Goal: Task Accomplishment & Management: Manage account settings

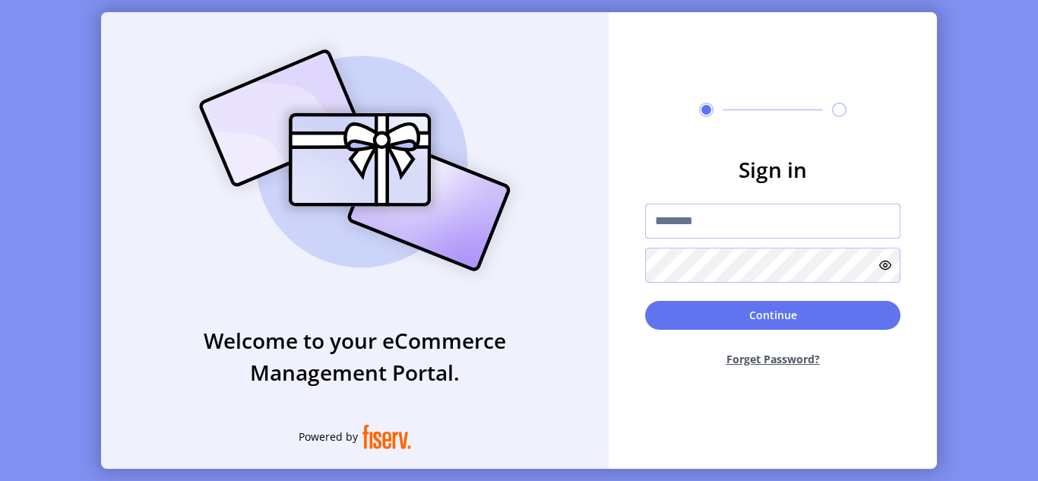
click at [686, 235] on input "text" at bounding box center [772, 221] width 255 height 35
paste input "**********"
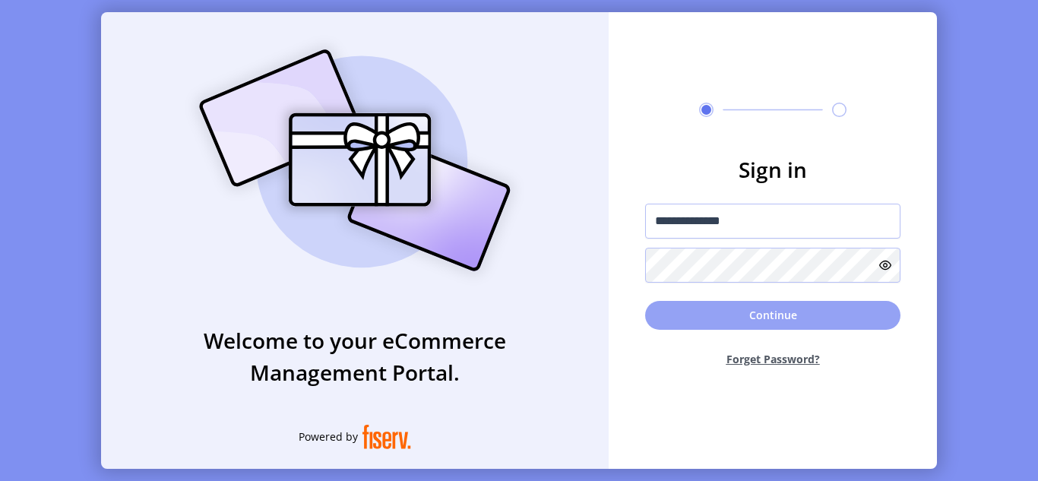
click at [745, 312] on button "Continue" at bounding box center [772, 315] width 255 height 29
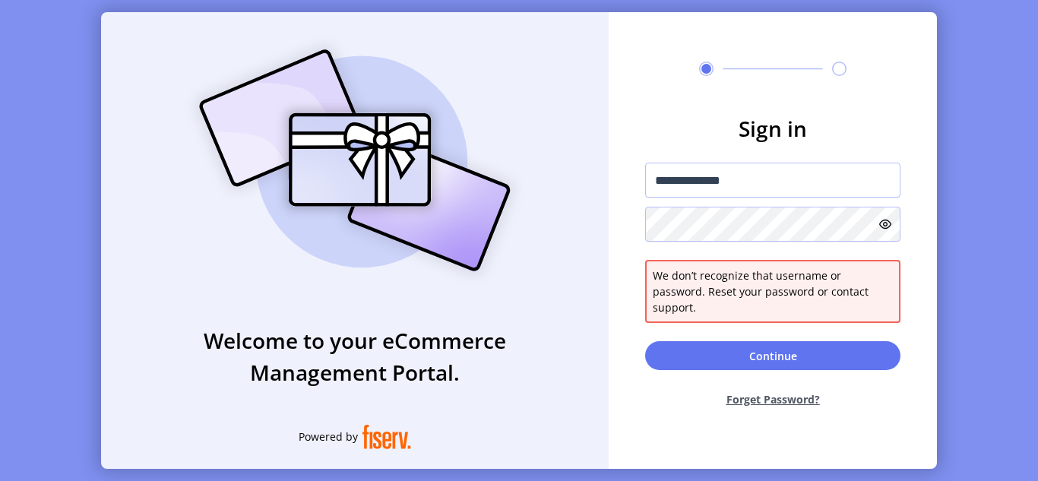
click at [879, 230] on icon at bounding box center [885, 224] width 12 height 12
click at [656, 190] on input "**********" at bounding box center [772, 180] width 255 height 35
click at [752, 186] on input "**********" at bounding box center [772, 180] width 255 height 35
click at [659, 194] on input "**********" at bounding box center [772, 180] width 255 height 35
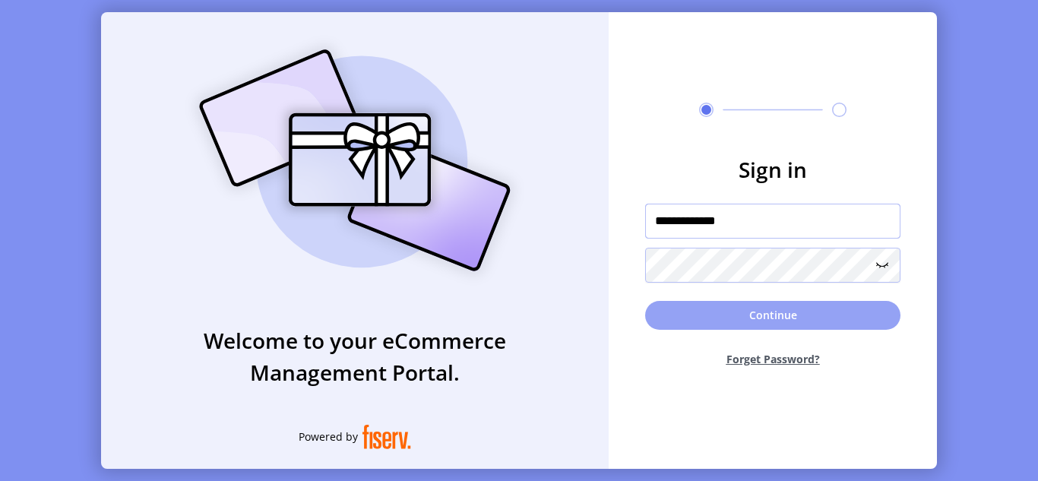
type input "**********"
click at [778, 315] on button "Continue" at bounding box center [772, 315] width 255 height 29
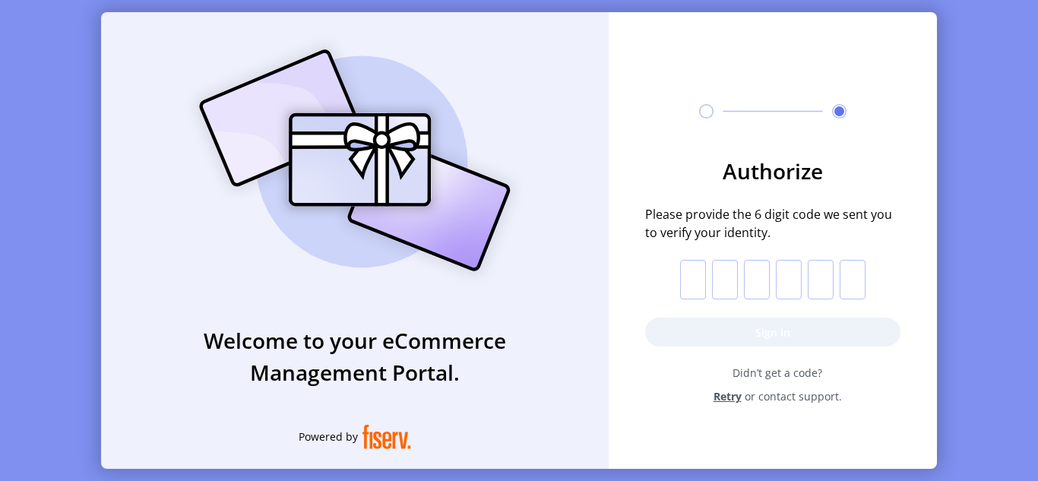
click at [694, 267] on input "text" at bounding box center [693, 280] width 26 height 40
click at [697, 272] on input "text" at bounding box center [693, 280] width 26 height 40
paste input "*"
type input "*"
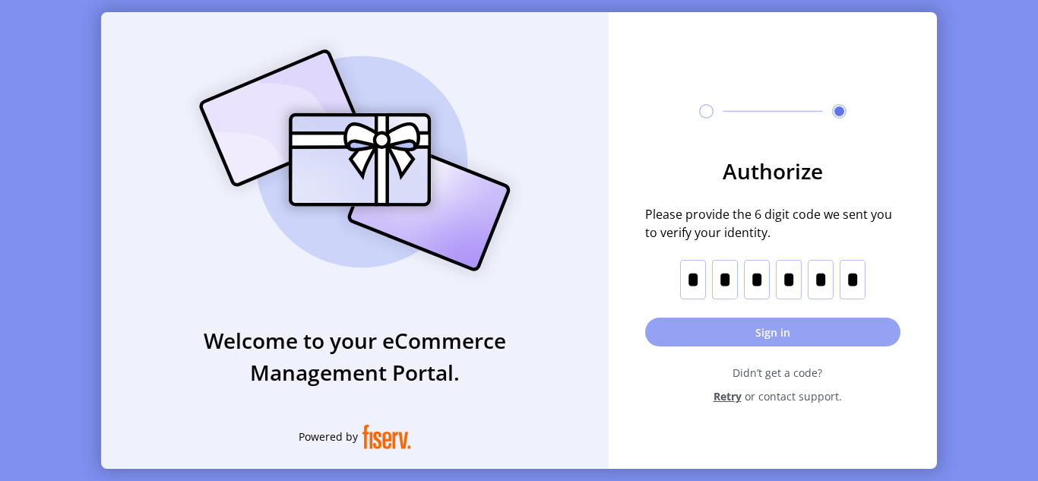
drag, startPoint x: 762, startPoint y: 333, endPoint x: 755, endPoint y: 338, distance: 8.7
click at [762, 332] on button "Sign in" at bounding box center [772, 332] width 255 height 29
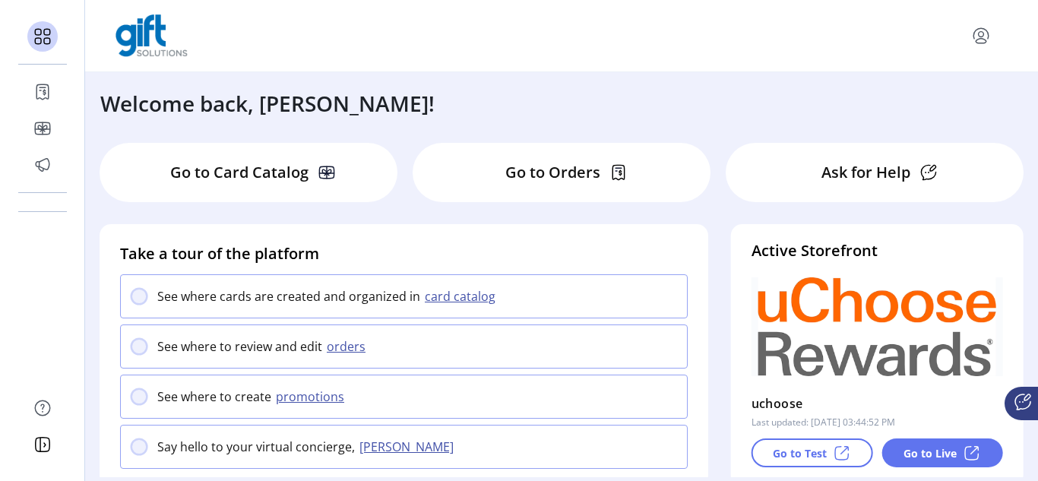
click at [600, 183] on div "Go to Orders" at bounding box center [562, 172] width 298 height 59
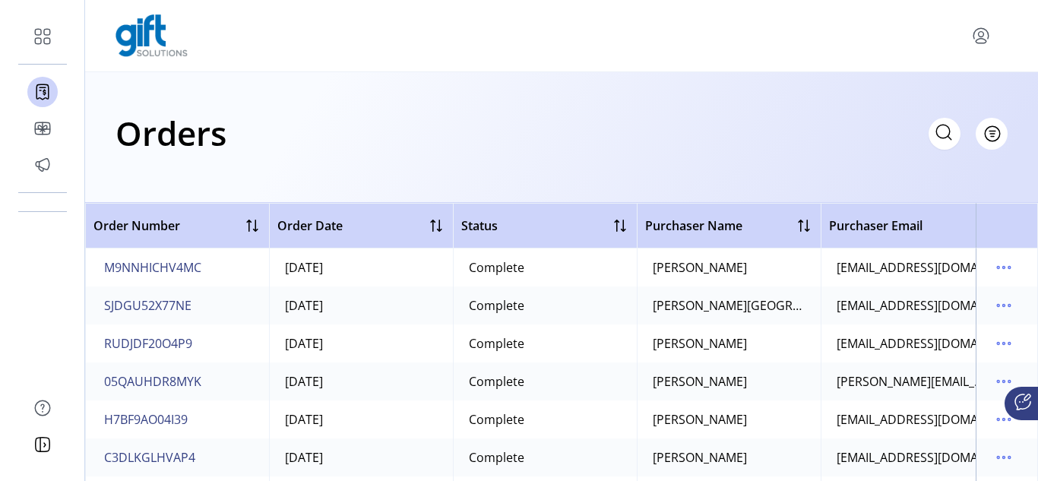
click at [950, 130] on icon at bounding box center [944, 132] width 14 height 14
click at [800, 159] on div "Orders Filter Focused All Orders" at bounding box center [562, 132] width 892 height 53
click at [939, 131] on icon at bounding box center [944, 132] width 24 height 24
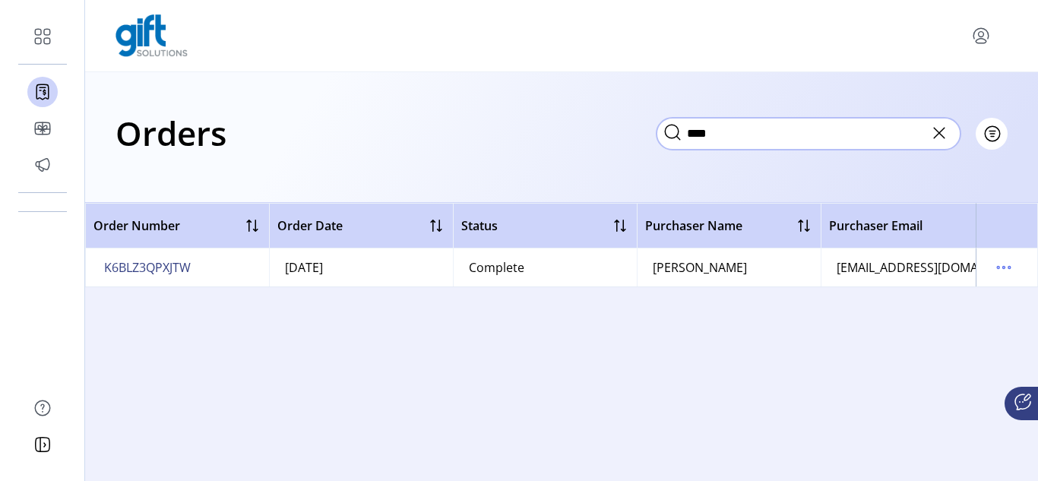
type input "****"
click at [741, 265] on td "[PERSON_NAME]" at bounding box center [729, 268] width 184 height 38
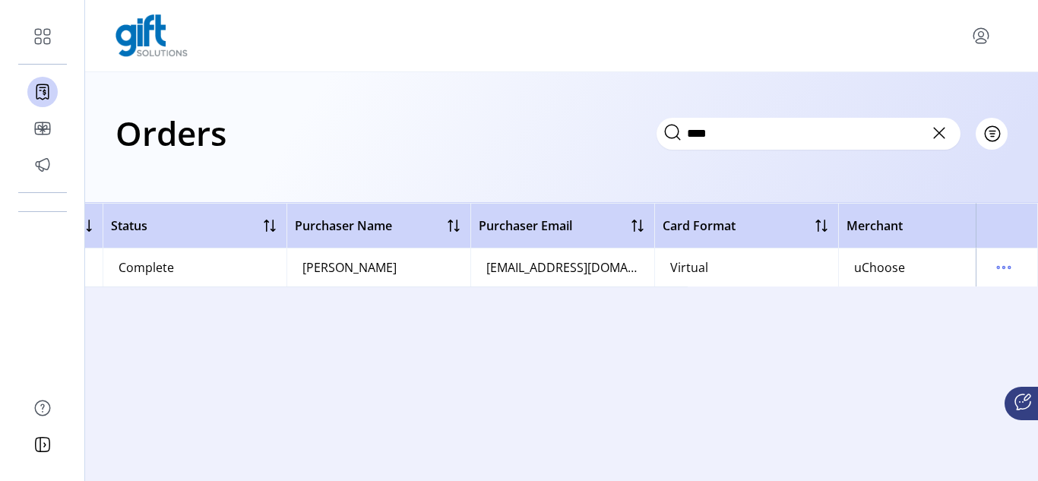
scroll to position [0, 397]
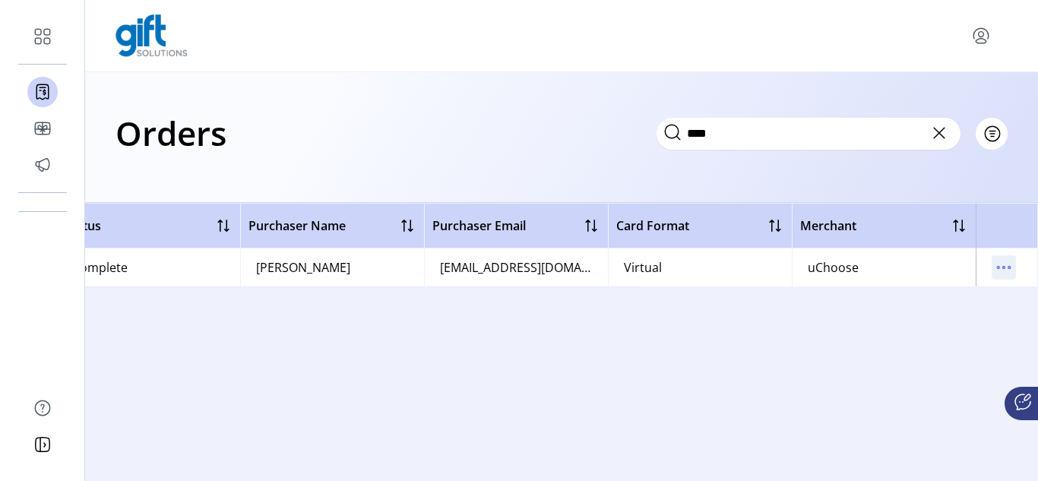
click at [1006, 264] on icon "menu" at bounding box center [1004, 267] width 24 height 24
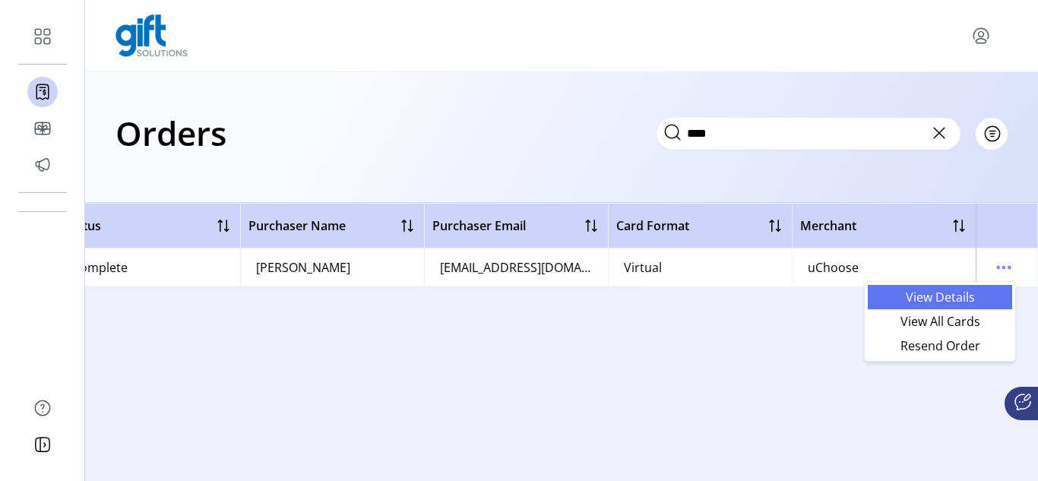
click at [957, 299] on span "View Details" at bounding box center [940, 297] width 126 height 12
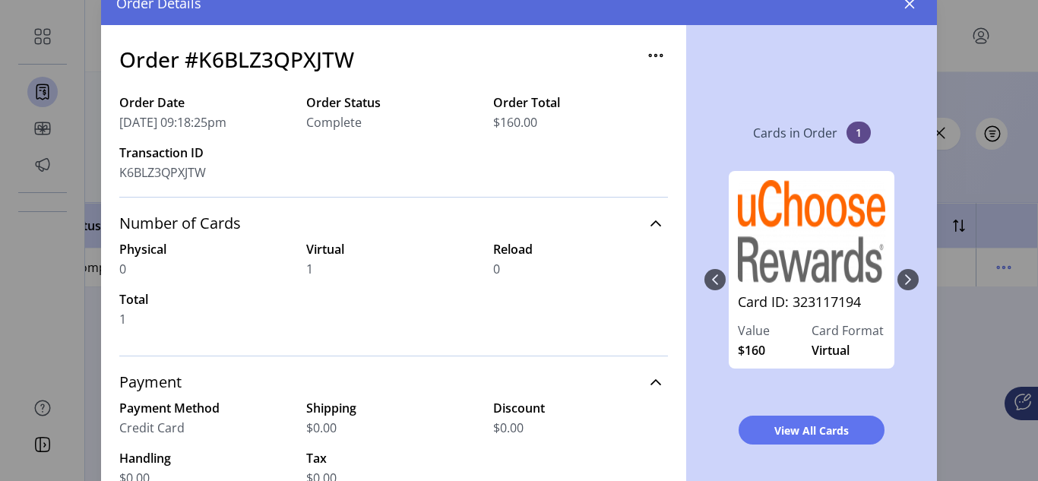
click at [896, 276] on div "Card ID: 323117194 Value $160 Card Format Virtual" at bounding box center [812, 280] width 214 height 248
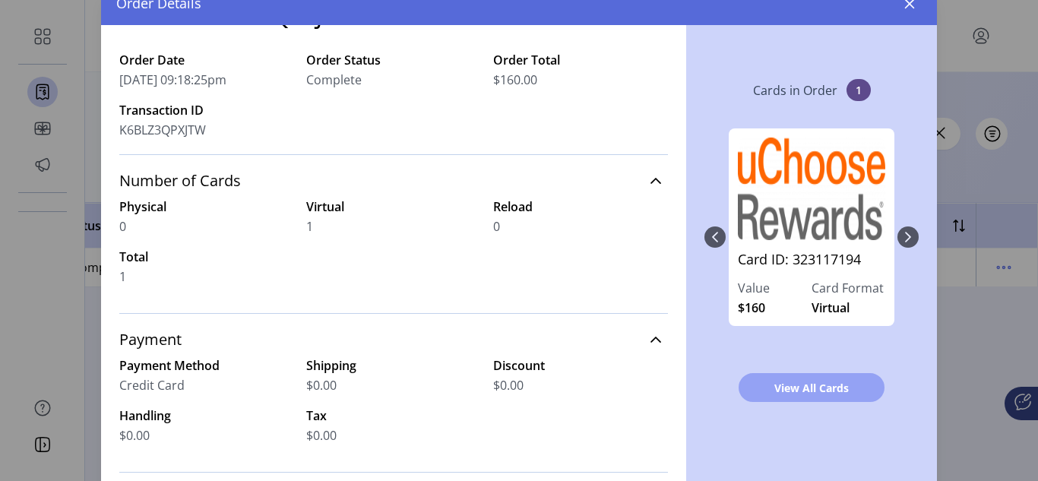
click at [819, 392] on span "View All Cards" at bounding box center [812, 388] width 106 height 16
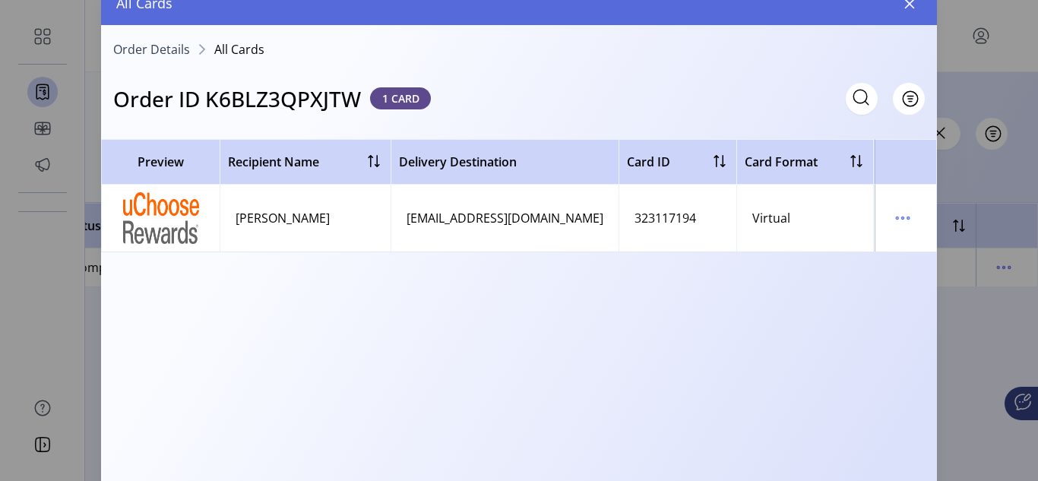
click at [567, 254] on div "Preview Recipient Name Delivery Destination Card ID Card Format Delivery Status…" at bounding box center [519, 311] width 836 height 344
click at [715, 220] on td "323117194" at bounding box center [678, 218] width 118 height 67
drag, startPoint x: 905, startPoint y: 220, endPoint x: 898, endPoint y: 230, distance: 12.7
click at [905, 220] on icon "menu" at bounding box center [903, 218] width 24 height 24
click at [849, 252] on span "View Card Details" at bounding box center [839, 248] width 126 height 12
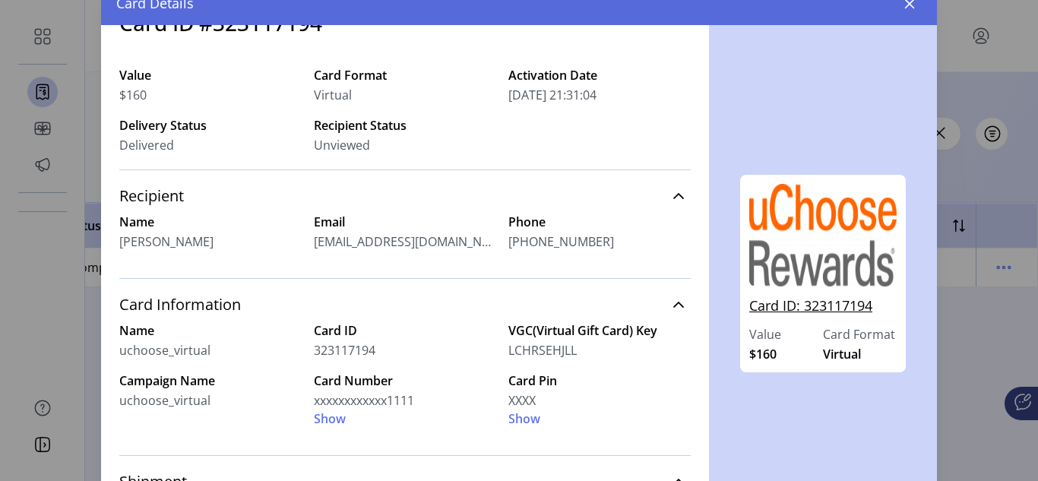
scroll to position [43, 0]
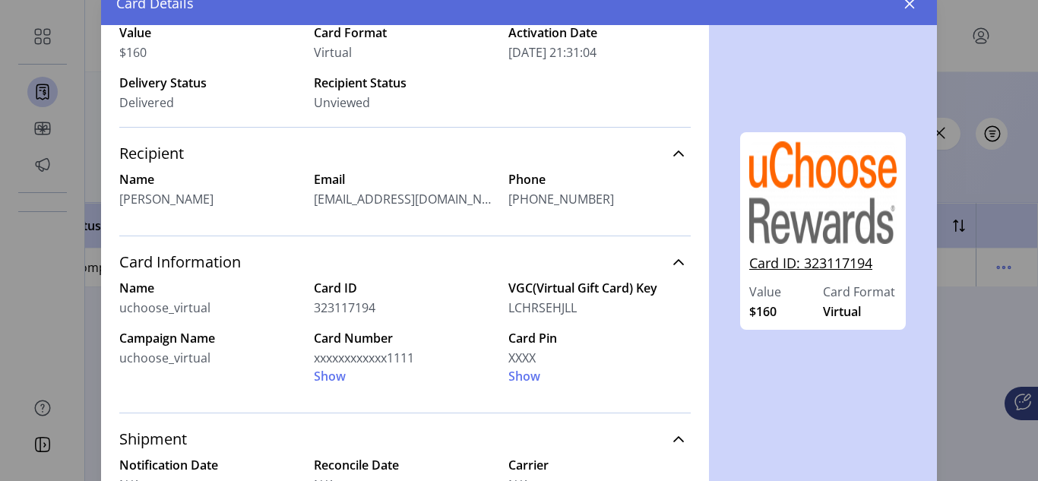
click at [816, 267] on link "Card ID: 323117194" at bounding box center [822, 268] width 147 height 30
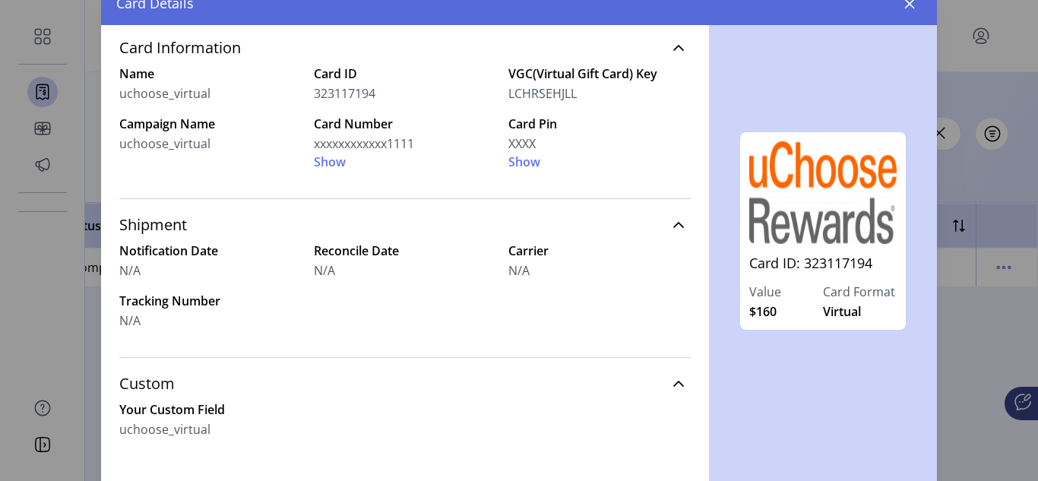
scroll to position [214, 0]
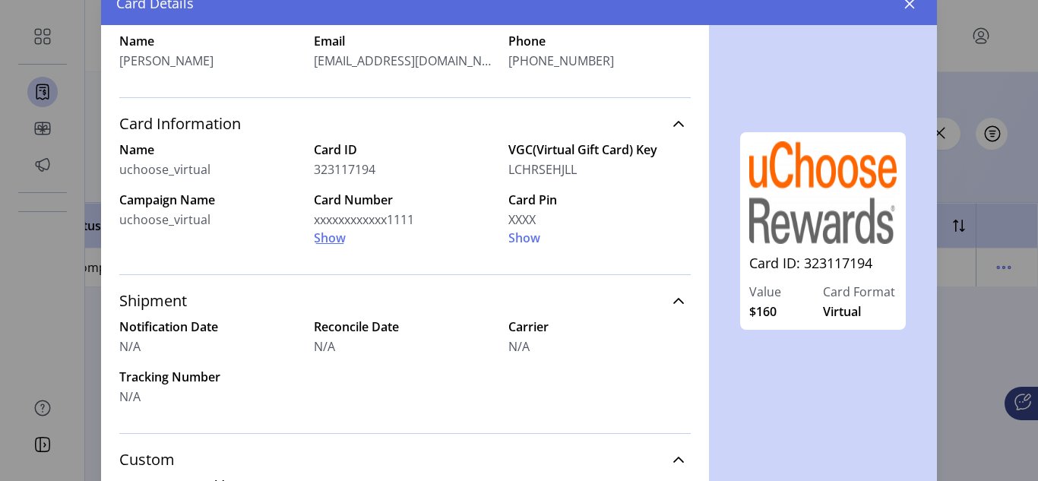
click at [324, 234] on span "Show" at bounding box center [330, 238] width 32 height 18
click at [519, 231] on span "Show" at bounding box center [525, 238] width 32 height 18
click at [516, 236] on span "Hide" at bounding box center [522, 238] width 27 height 18
click at [518, 238] on span "Show" at bounding box center [525, 238] width 32 height 18
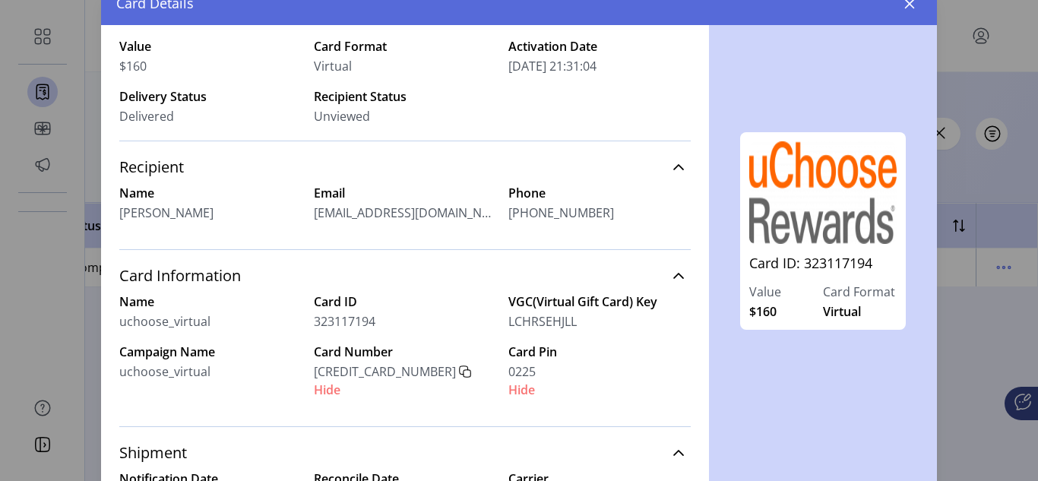
scroll to position [0, 0]
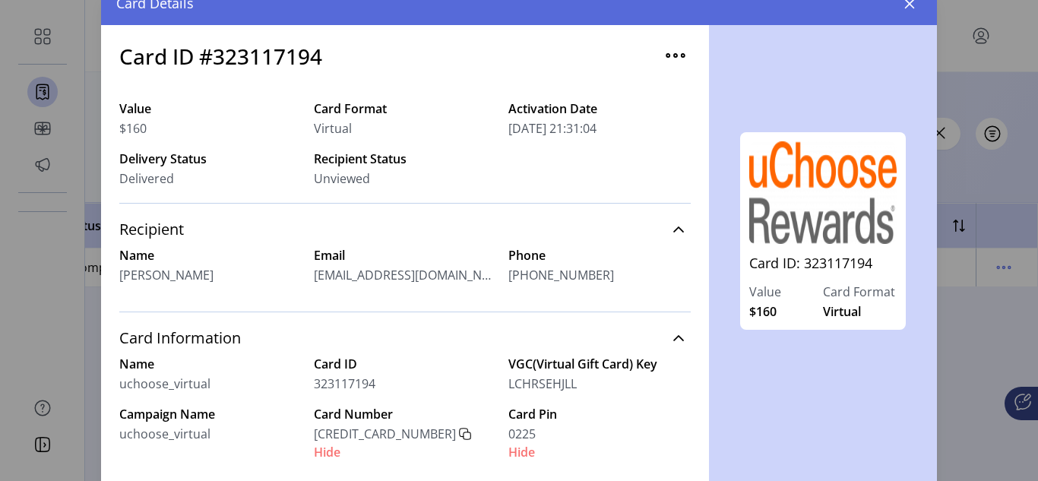
drag, startPoint x: 660, startPoint y: 52, endPoint x: 658, endPoint y: 68, distance: 16.8
click at [664, 52] on img "button" at bounding box center [676, 55] width 24 height 24
click at [664, 59] on img "button" at bounding box center [676, 55] width 24 height 24
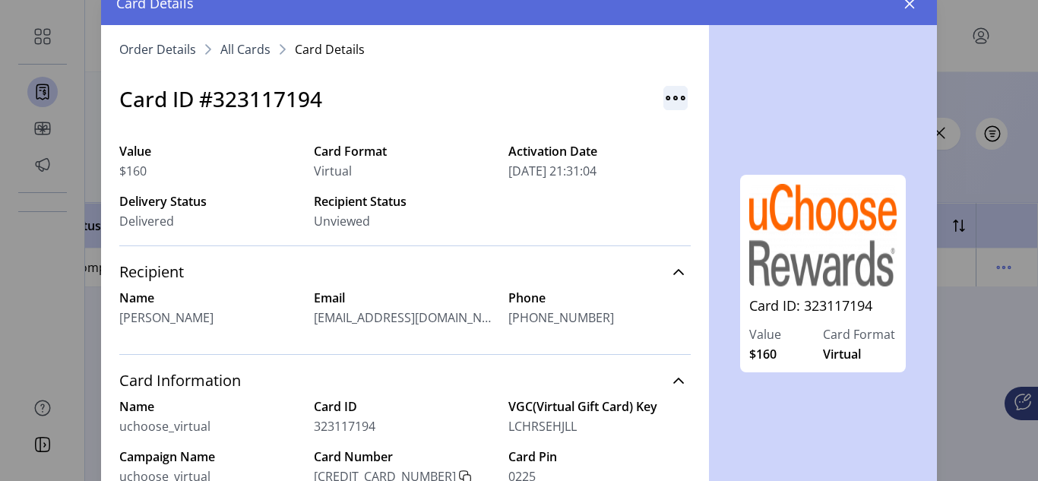
click at [664, 87] on img "button" at bounding box center [676, 98] width 24 height 24
click at [664, 100] on img "button" at bounding box center [676, 98] width 24 height 24
click at [664, 106] on img "button" at bounding box center [676, 98] width 24 height 24
drag, startPoint x: 907, startPoint y: 0, endPoint x: 680, endPoint y: 163, distance: 278.9
click at [906, 2] on icon "button" at bounding box center [910, 4] width 12 height 12
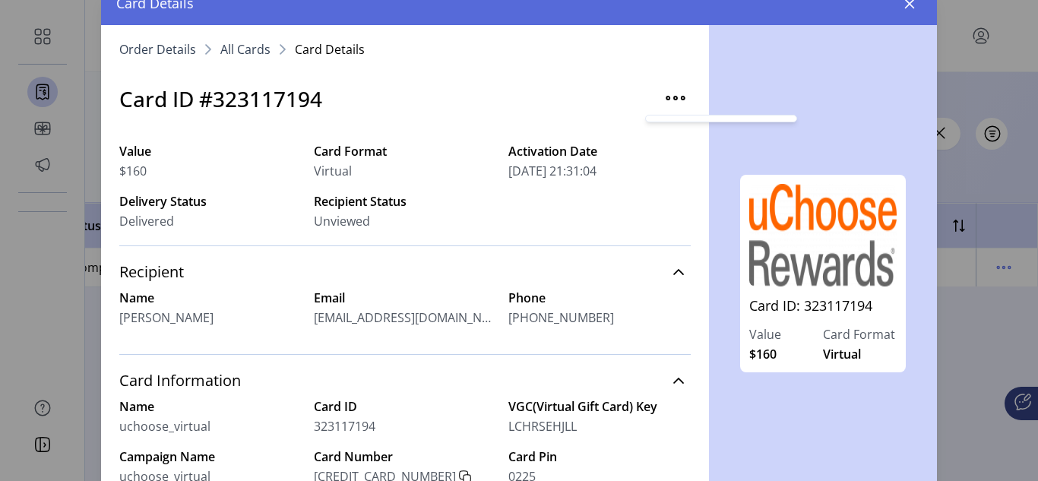
click at [906, 6] on div at bounding box center [561, 36] width 953 height 72
click at [968, 150] on div "Orders **** Filter Focused All Orders" at bounding box center [562, 132] width 892 height 53
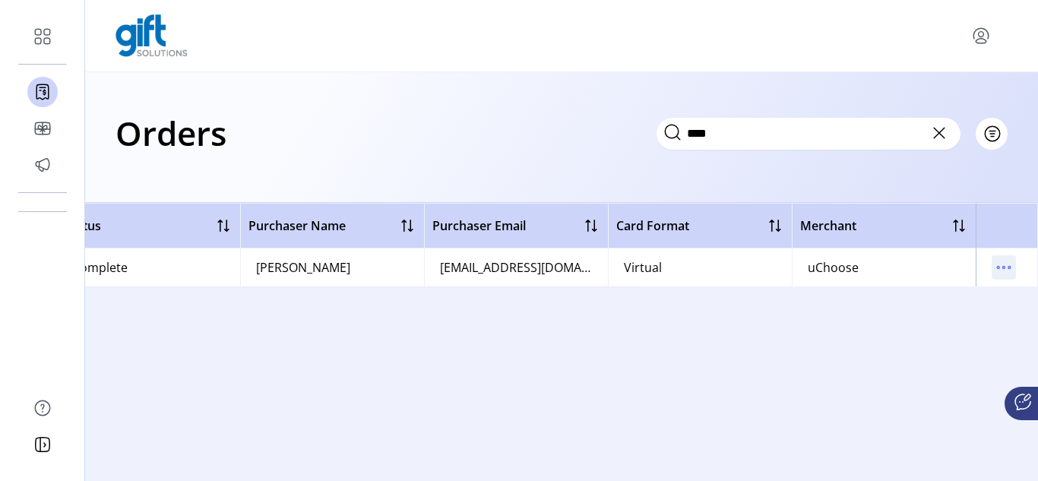
click at [1009, 272] on icon "menu" at bounding box center [1004, 267] width 24 height 24
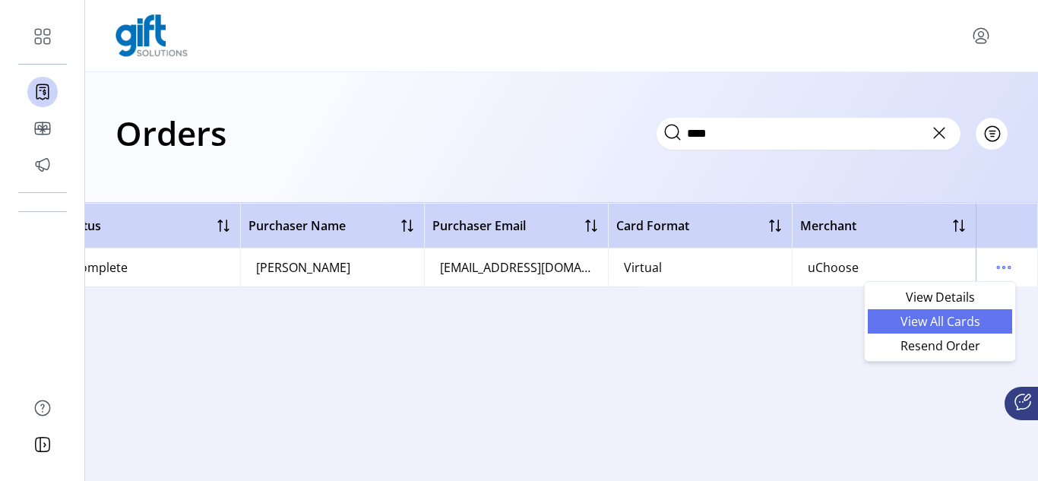
click at [952, 320] on span "View All Cards" at bounding box center [940, 321] width 126 height 12
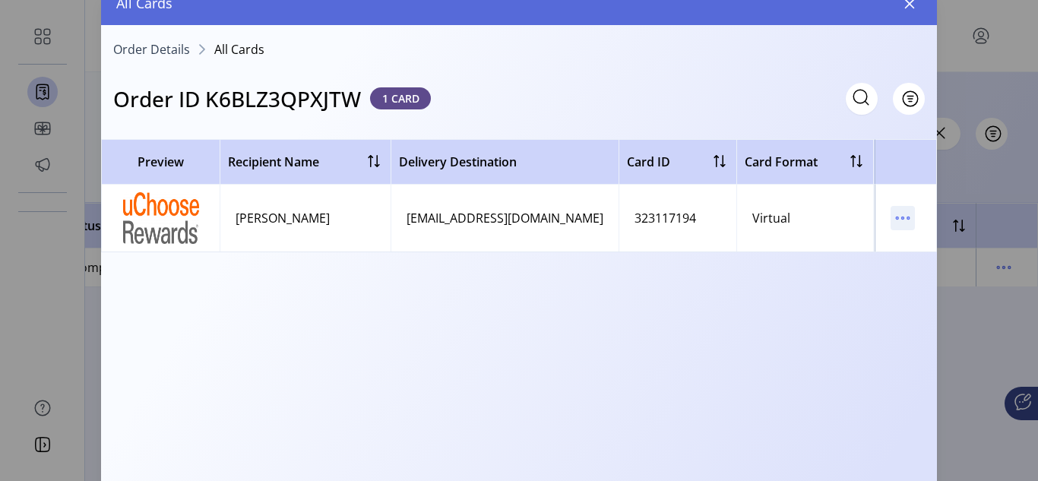
click at [905, 217] on icon "menu" at bounding box center [903, 218] width 2 height 2
click at [874, 246] on span "View Card Details" at bounding box center [839, 248] width 126 height 12
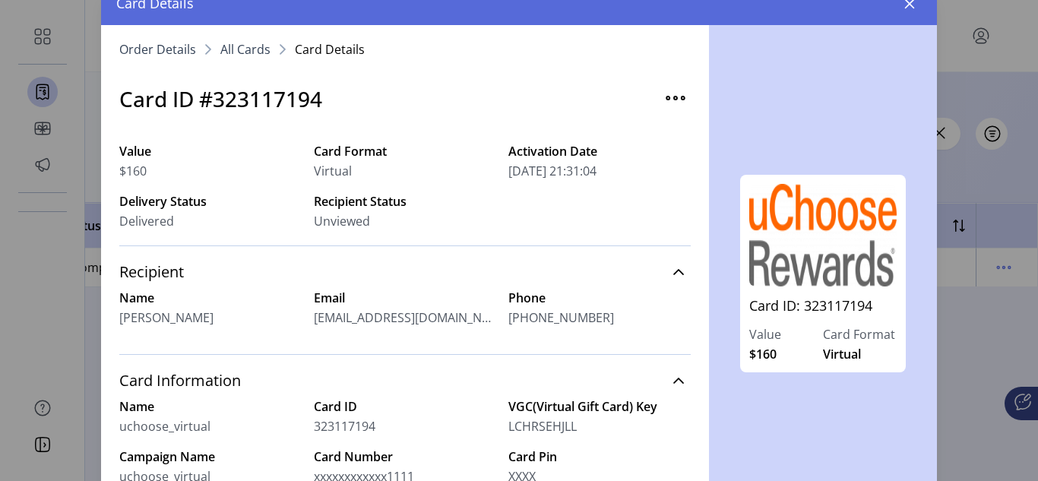
click at [877, 249] on img at bounding box center [822, 235] width 147 height 103
drag, startPoint x: 891, startPoint y: 255, endPoint x: 883, endPoint y: 265, distance: 12.5
click at [885, 264] on div "Card ID: 323117194 Value $160 Card Format Virtual" at bounding box center [823, 274] width 166 height 198
drag, startPoint x: 873, startPoint y: 275, endPoint x: 786, endPoint y: 279, distance: 87.5
click at [872, 278] on img at bounding box center [822, 235] width 147 height 103
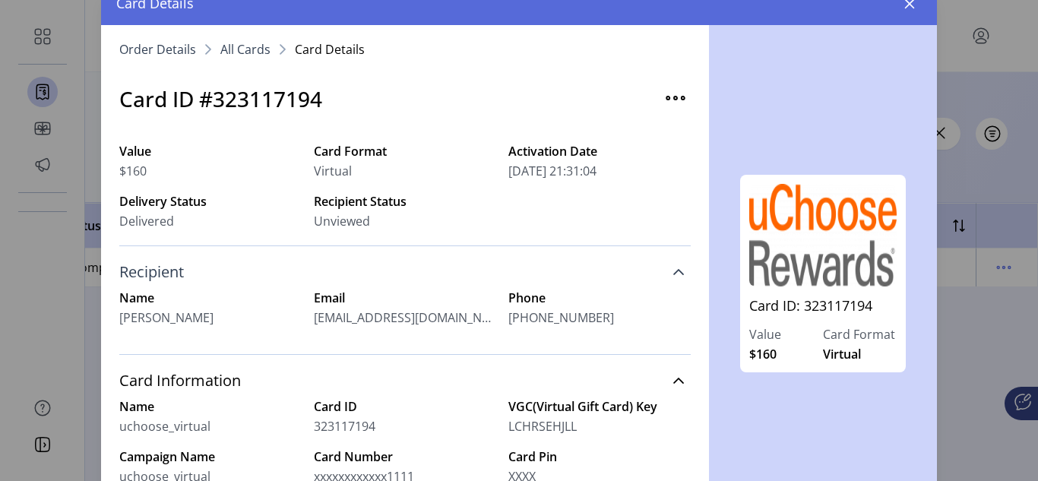
scroll to position [152, 0]
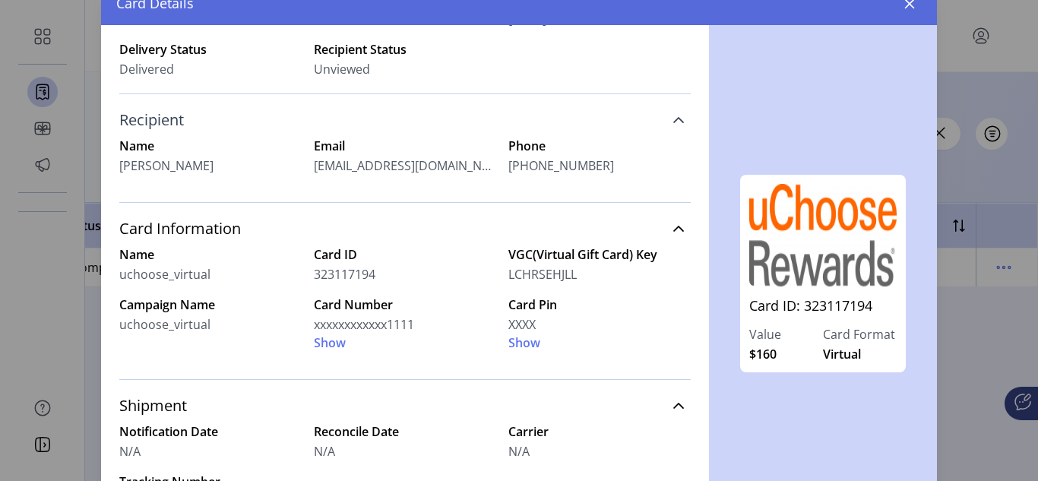
click at [673, 116] on icon at bounding box center [679, 120] width 12 height 12
click at [673, 119] on icon at bounding box center [679, 120] width 12 height 12
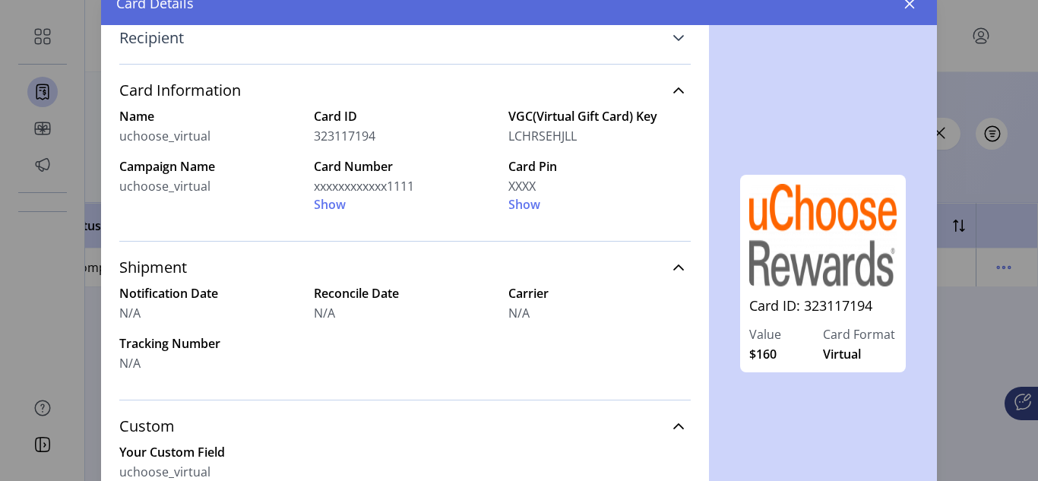
scroll to position [43, 0]
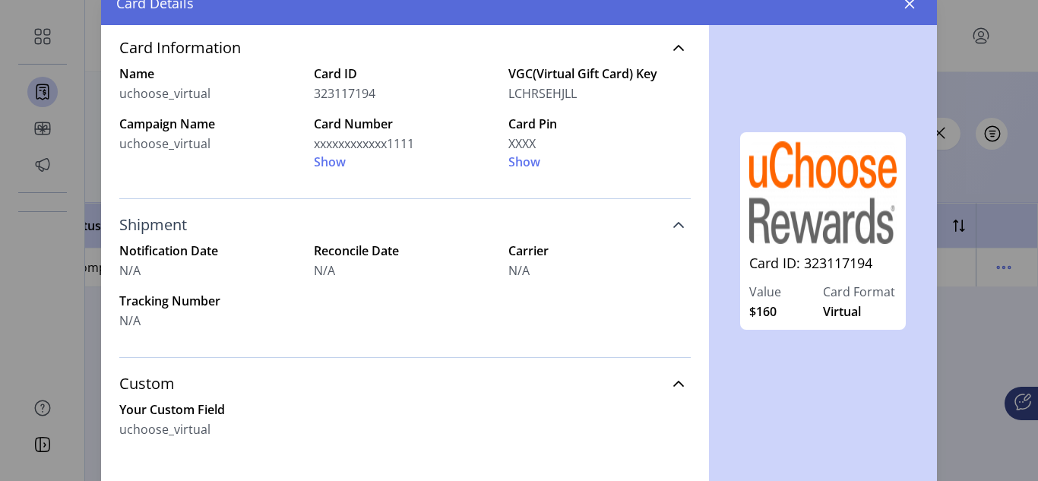
click at [670, 220] on link "Shipment" at bounding box center [405, 224] width 572 height 33
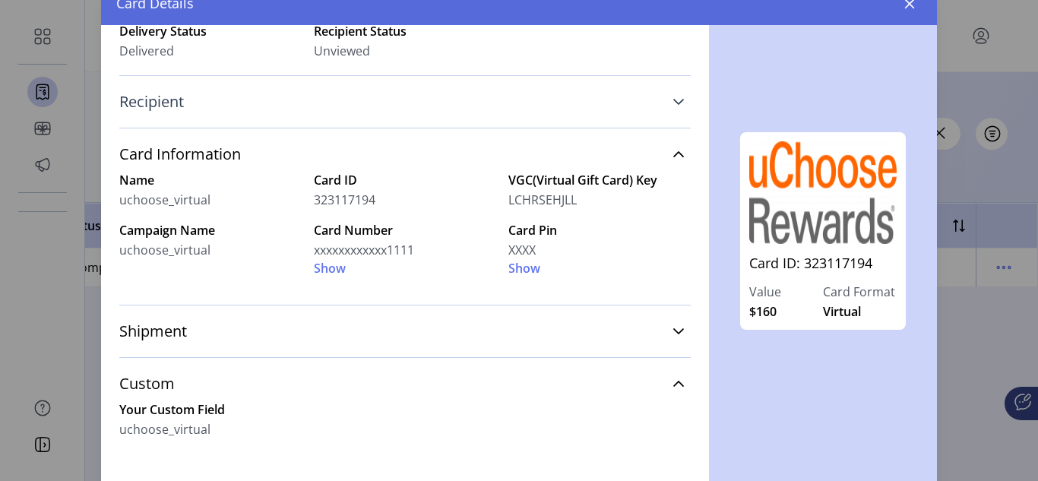
scroll to position [0, 0]
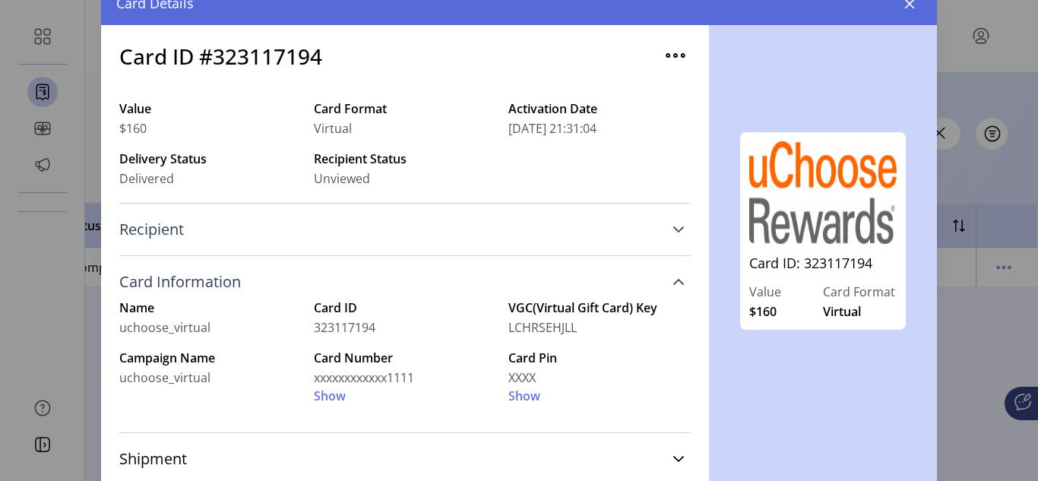
click at [673, 280] on icon at bounding box center [678, 282] width 11 height 6
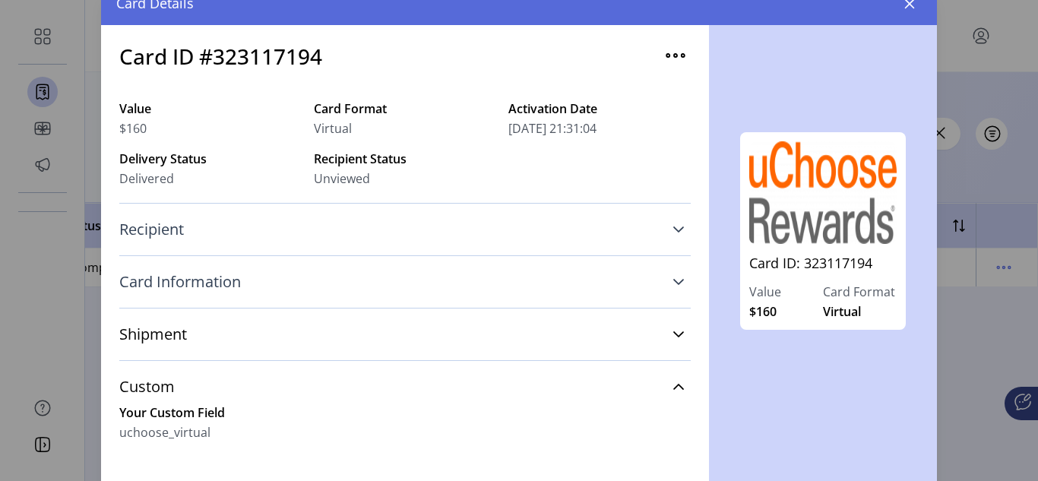
click at [673, 280] on icon at bounding box center [679, 282] width 12 height 12
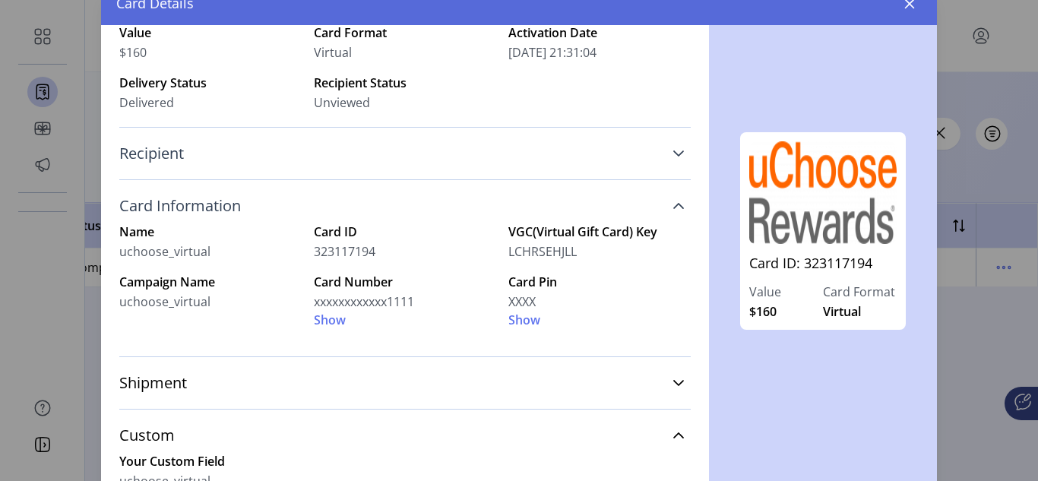
scroll to position [128, 0]
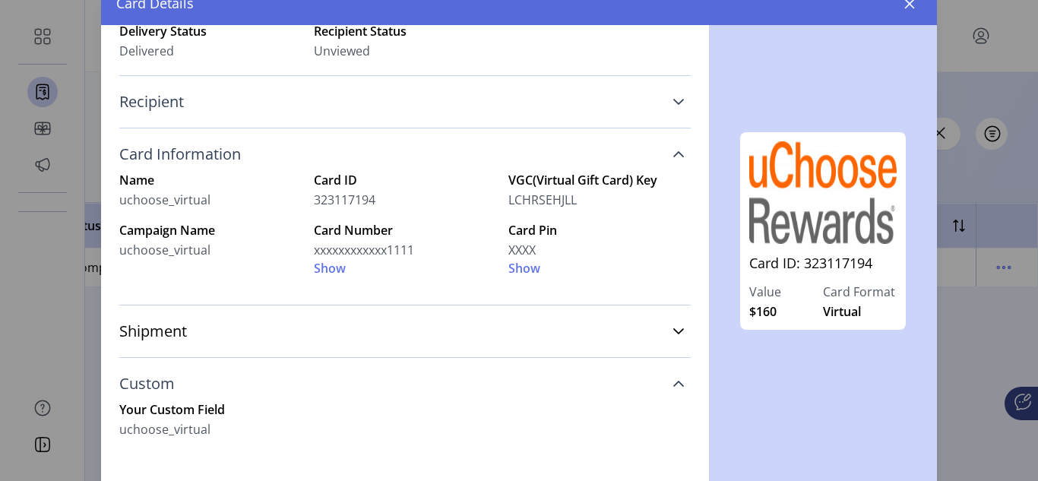
click at [657, 381] on link "Custom" at bounding box center [405, 383] width 572 height 33
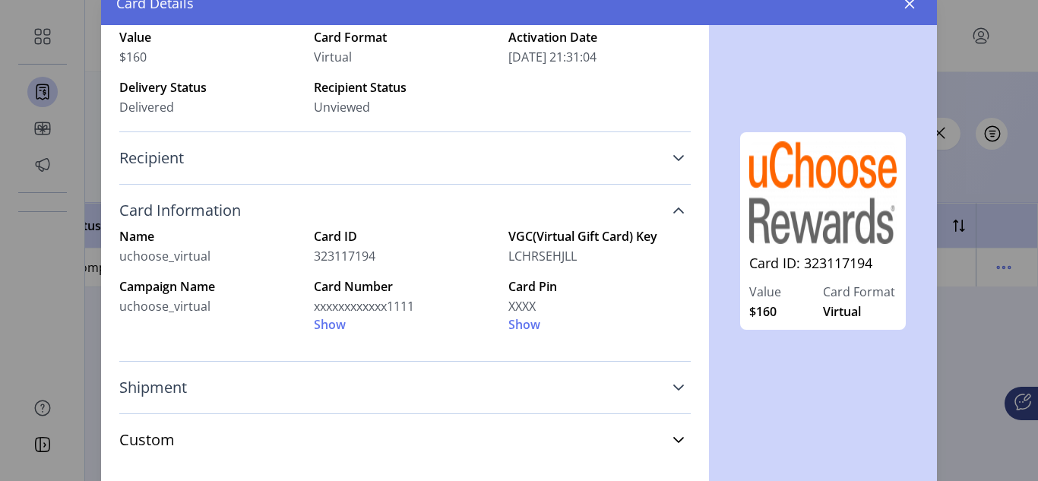
scroll to position [71, 0]
click at [673, 383] on icon at bounding box center [679, 388] width 12 height 12
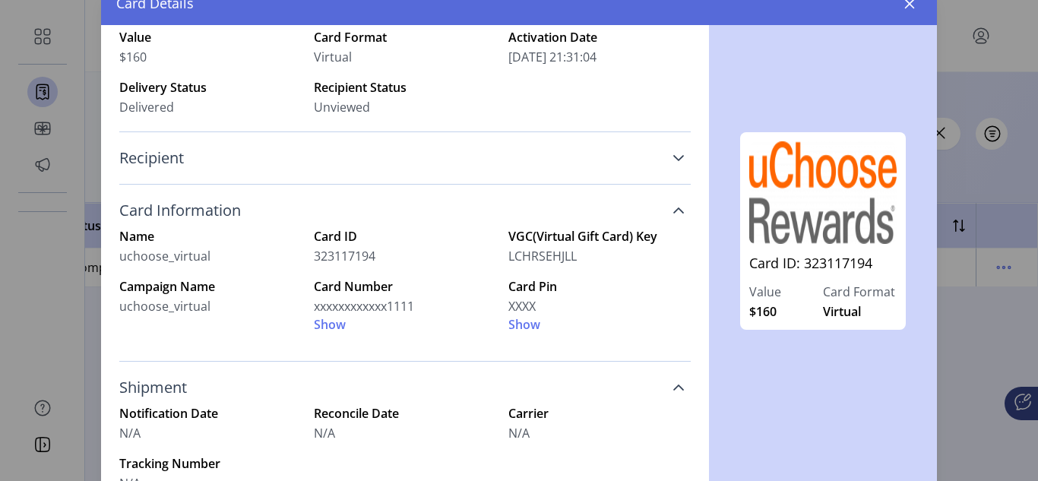
scroll to position [178, 0]
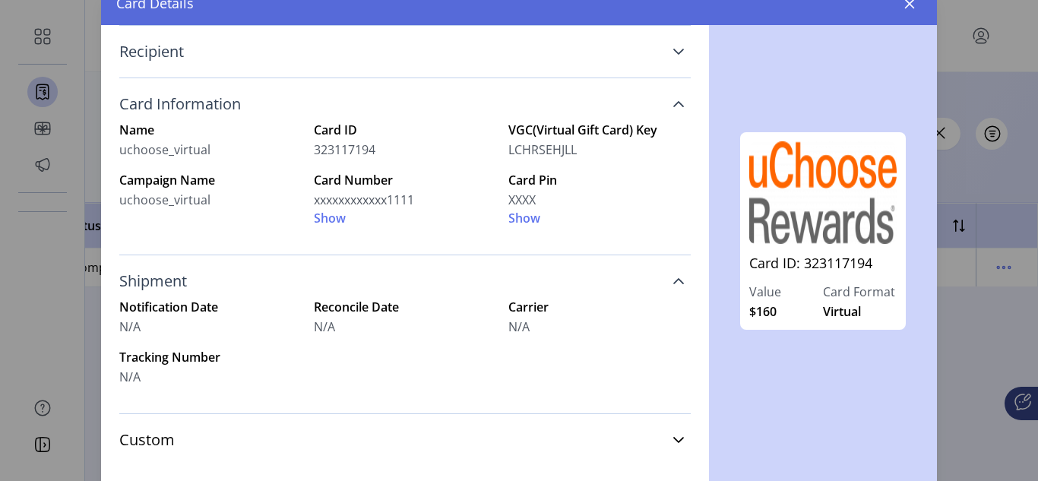
click at [663, 288] on link "Shipment" at bounding box center [405, 281] width 572 height 33
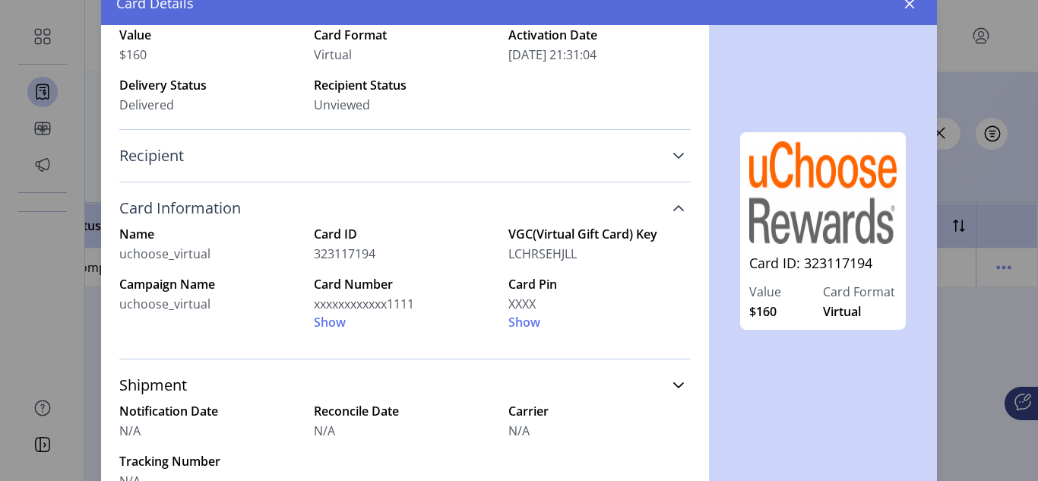
scroll to position [71, 0]
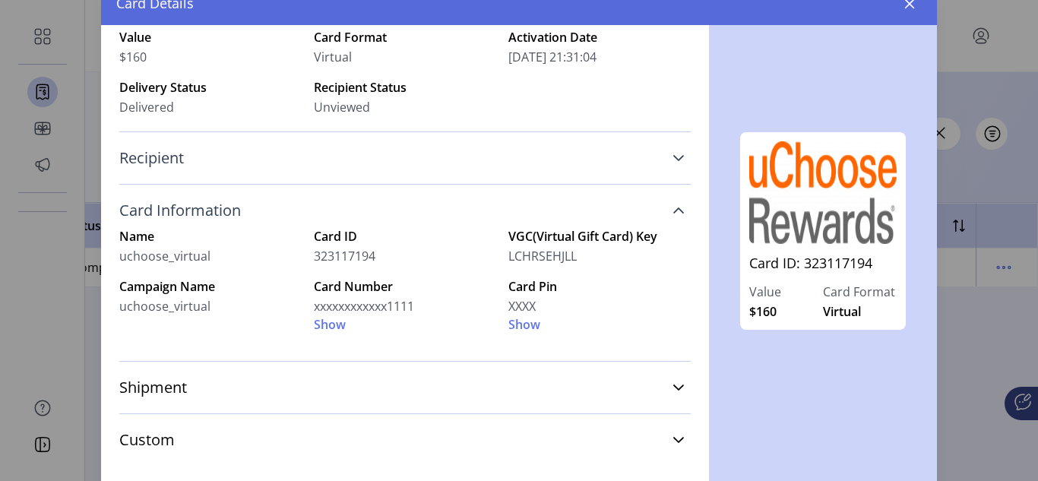
click at [788, 244] on div "Card ID: 323117194 Value $160 Card Format Virtual" at bounding box center [823, 231] width 166 height 198
drag, startPoint x: 860, startPoint y: 288, endPoint x: 860, endPoint y: 300, distance: 12.2
click at [860, 296] on label "Card Format" at bounding box center [860, 292] width 74 height 18
click at [833, 264] on link "Card ID: 323117194" at bounding box center [822, 268] width 147 height 30
click at [781, 269] on link "Card ID: 323117194" at bounding box center [822, 268] width 147 height 30
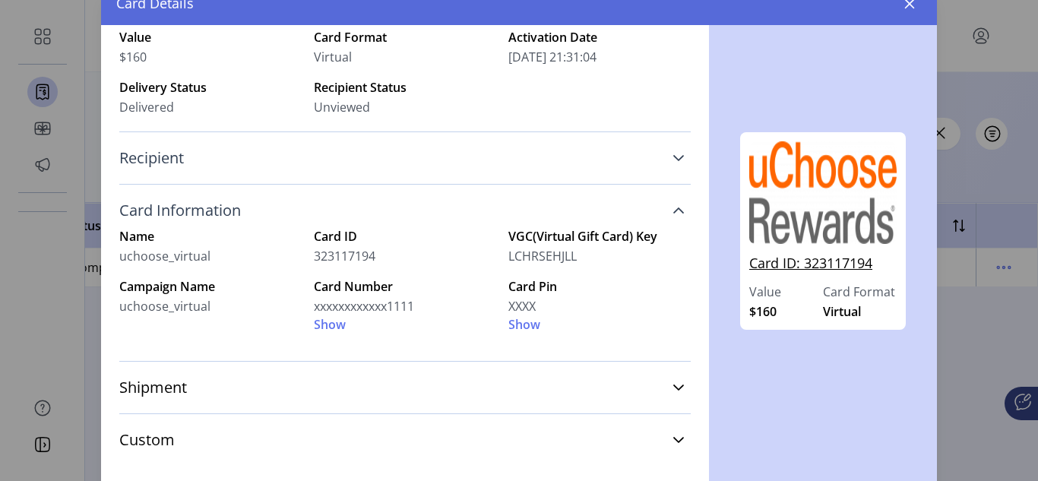
click at [800, 261] on link "Card ID: 323117194" at bounding box center [822, 268] width 147 height 30
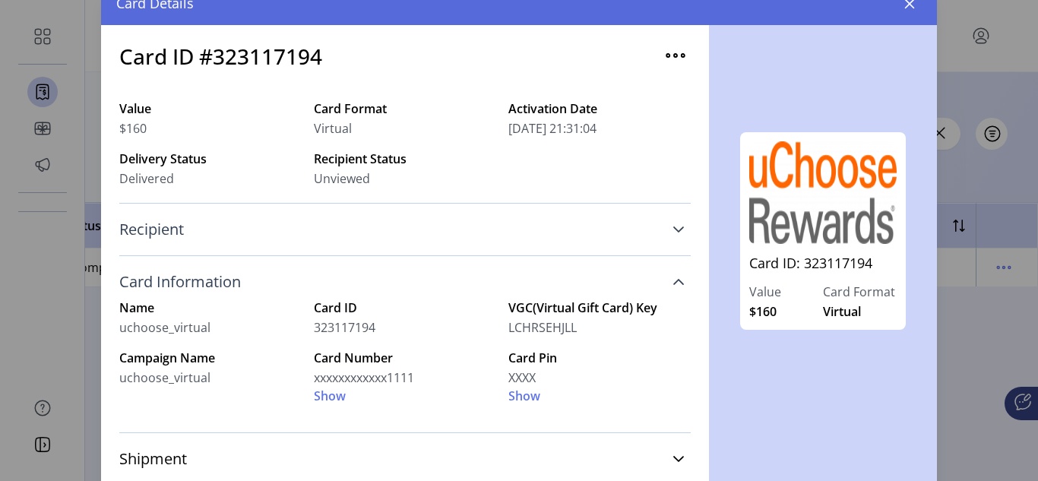
scroll to position [0, 0]
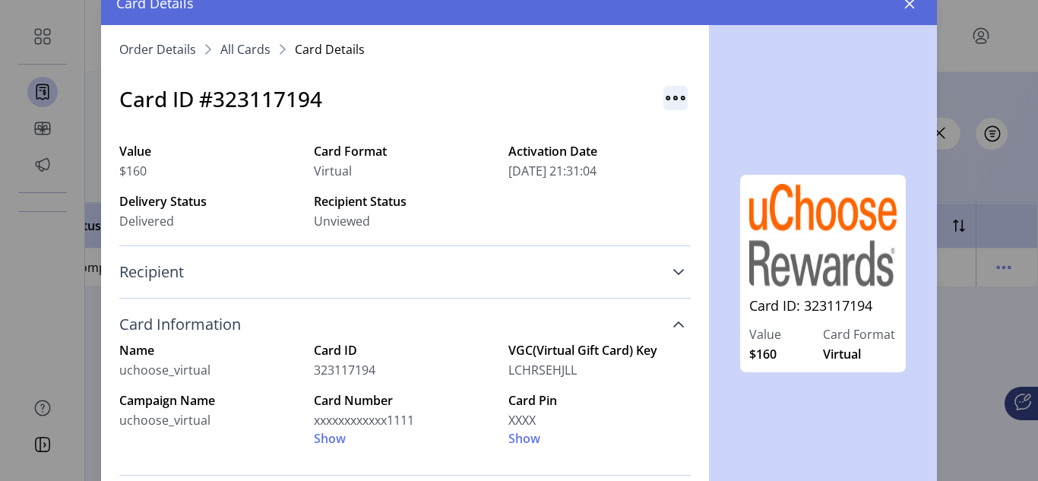
click at [664, 96] on img "button" at bounding box center [676, 98] width 24 height 24
click at [775, 78] on div "Card ID: 323117194 Value $160 Card Format Virtual" at bounding box center [823, 283] width 228 height 517
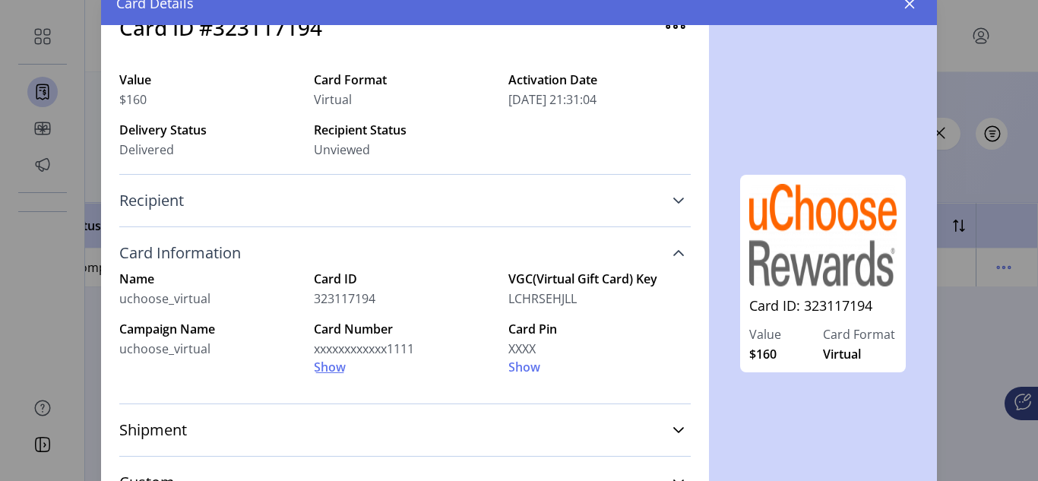
click at [341, 366] on span "Show" at bounding box center [330, 367] width 32 height 18
click at [335, 367] on span "Hide" at bounding box center [327, 367] width 27 height 18
click at [335, 367] on span "Show" at bounding box center [330, 367] width 32 height 18
click at [332, 369] on span "Hide" at bounding box center [327, 367] width 27 height 18
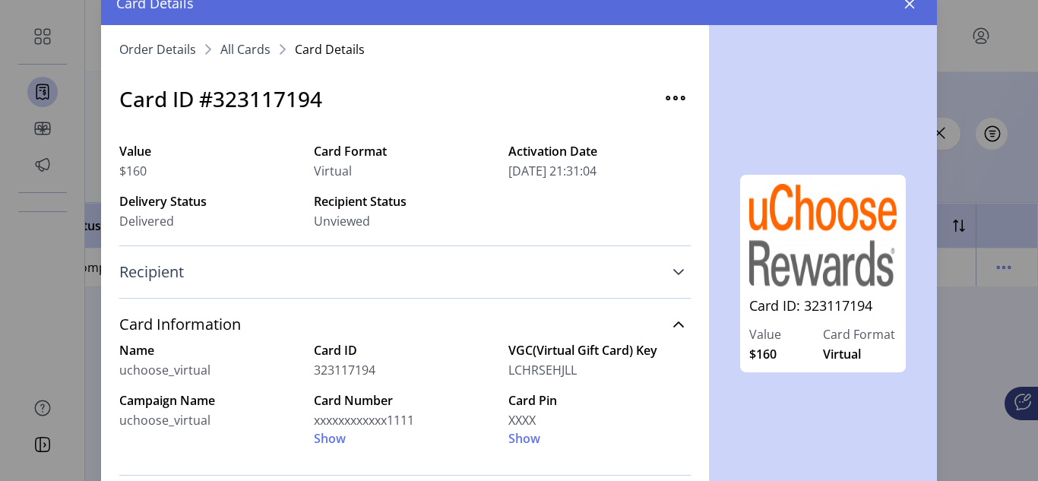
click at [597, 344] on label "VGC(Virtual Gift Card) Key" at bounding box center [600, 350] width 182 height 18
click at [670, 323] on link "Card Information" at bounding box center [405, 324] width 572 height 33
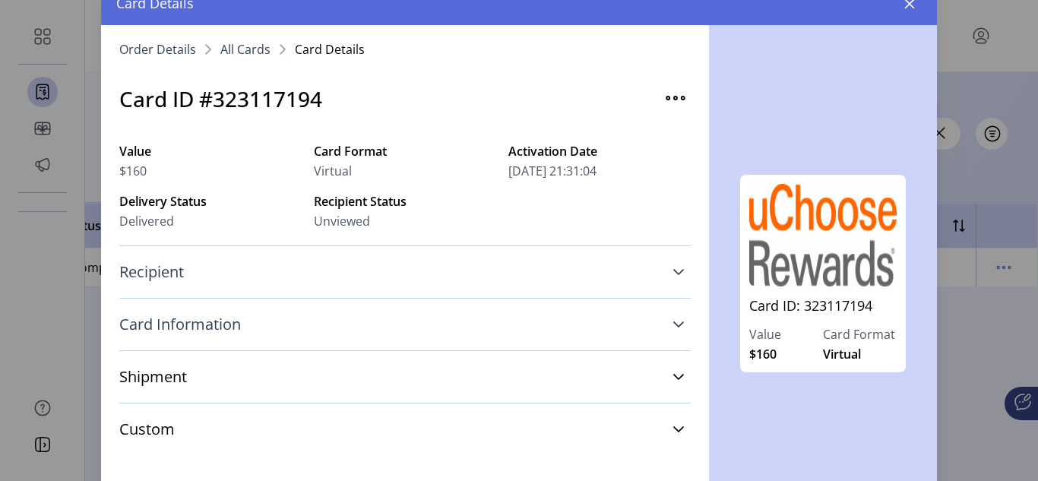
click at [664, 325] on link "Card Information" at bounding box center [405, 324] width 572 height 33
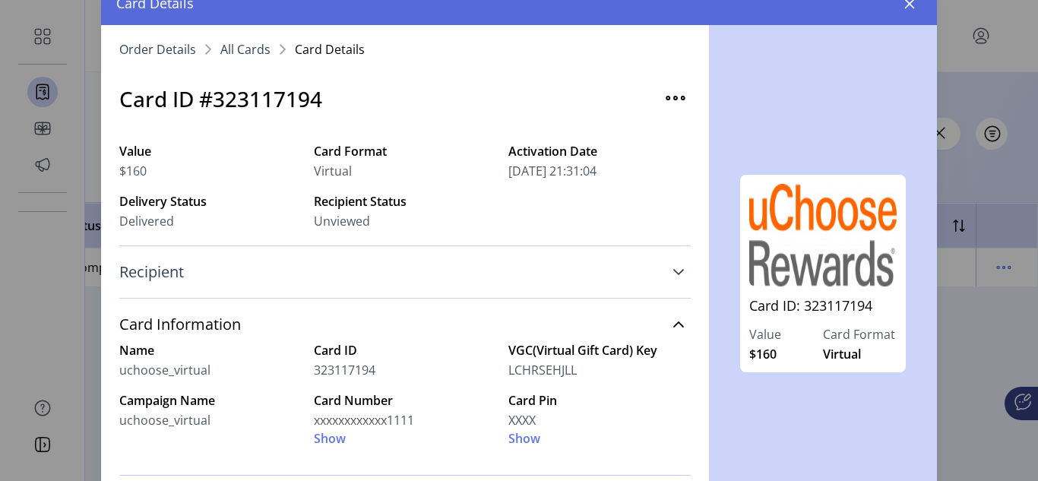
click at [673, 270] on icon at bounding box center [679, 272] width 12 height 12
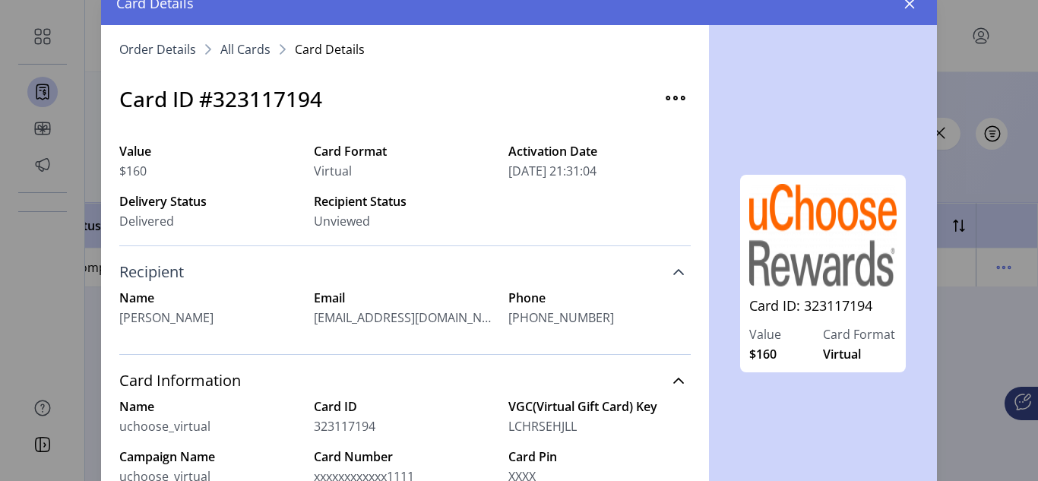
click at [673, 270] on icon at bounding box center [679, 272] width 12 height 12
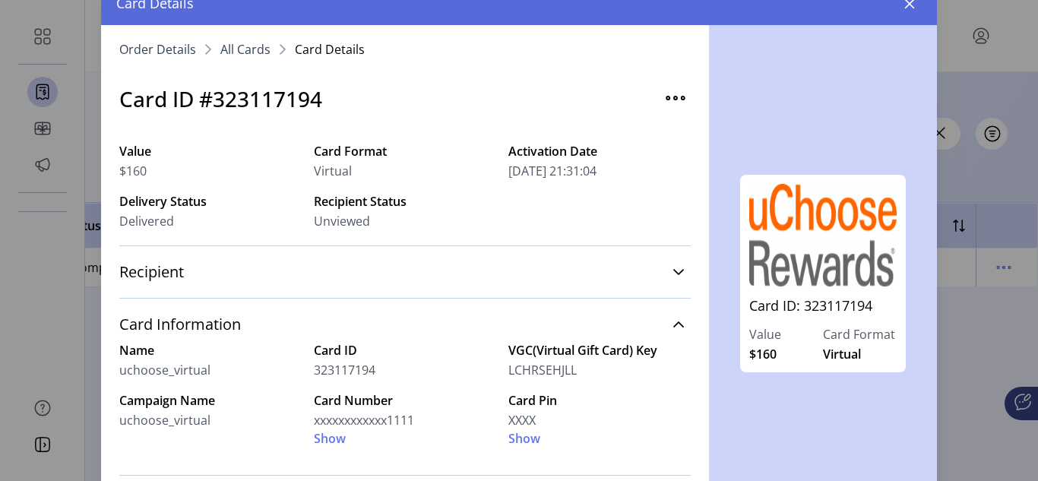
click at [262, 87] on h3 "Card ID #323117194" at bounding box center [220, 99] width 203 height 32
click at [905, 8] on icon "button" at bounding box center [910, 4] width 12 height 12
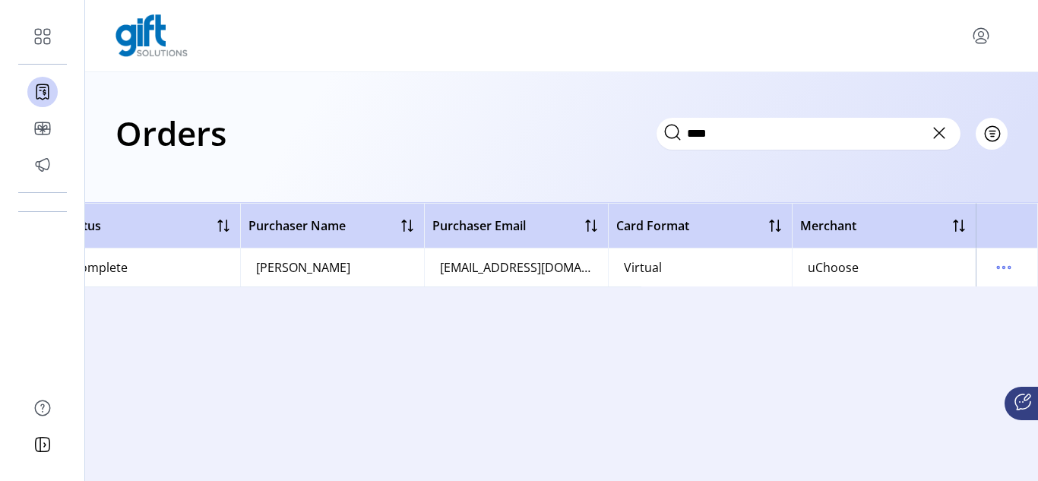
click at [529, 257] on td "[EMAIL_ADDRESS][DOMAIN_NAME]" at bounding box center [516, 268] width 184 height 38
click at [512, 264] on div "[EMAIL_ADDRESS][DOMAIN_NAME]" at bounding box center [516, 267] width 153 height 18
click at [261, 273] on div "[PERSON_NAME]" at bounding box center [303, 267] width 94 height 18
click at [999, 272] on icon "menu" at bounding box center [1004, 267] width 24 height 24
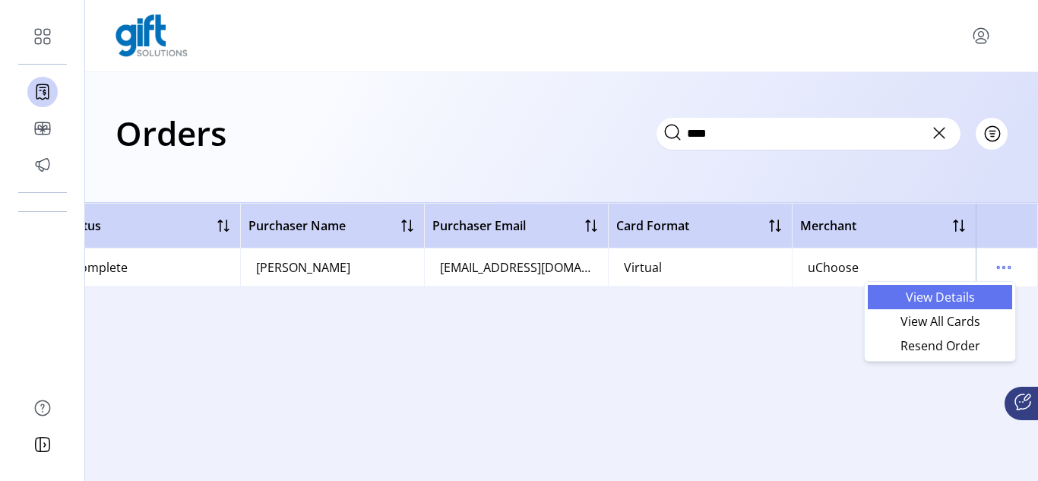
click at [896, 291] on span "View Details" at bounding box center [940, 297] width 126 height 12
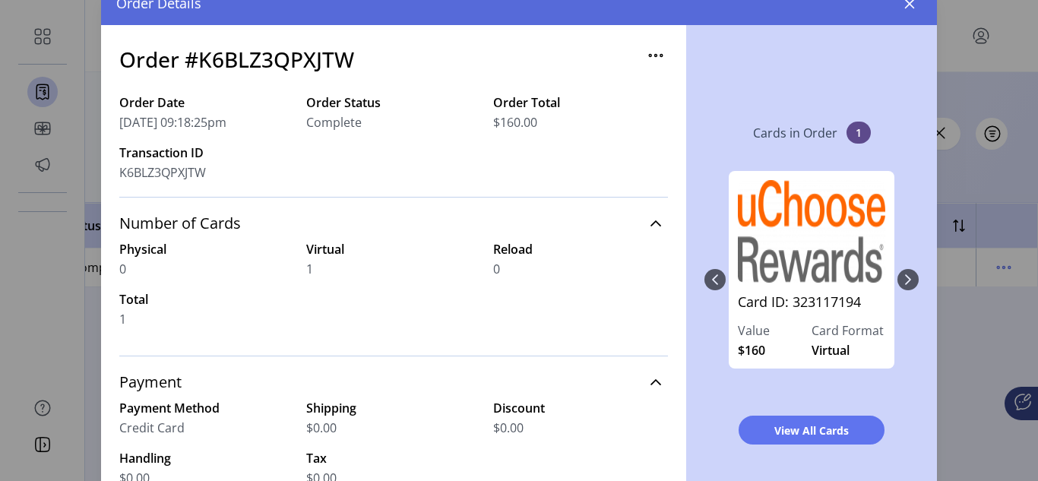
click at [905, 274] on div "Card ID: 323117194 Value $160 Card Format Virtual" at bounding box center [812, 280] width 214 height 248
click at [900, 280] on div "Card ID: 323117194 Value $160 Card Format Virtual" at bounding box center [812, 280] width 214 height 248
click at [706, 276] on div "Card ID: 323117194 Value $160 Card Format Virtual" at bounding box center [812, 280] width 214 height 248
click at [904, 280] on div "Card ID: 323117194 Value $160 Card Format Virtual" at bounding box center [812, 280] width 214 height 248
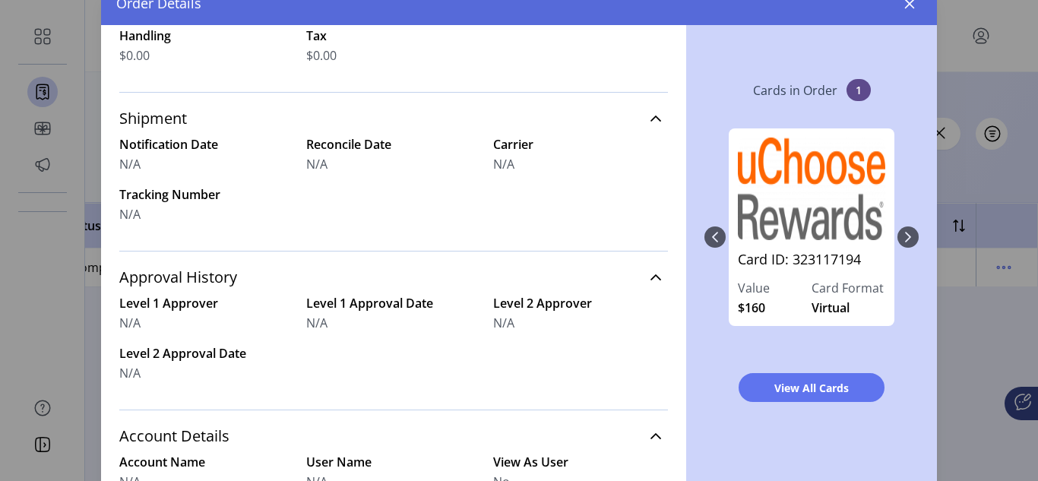
scroll to position [553, 0]
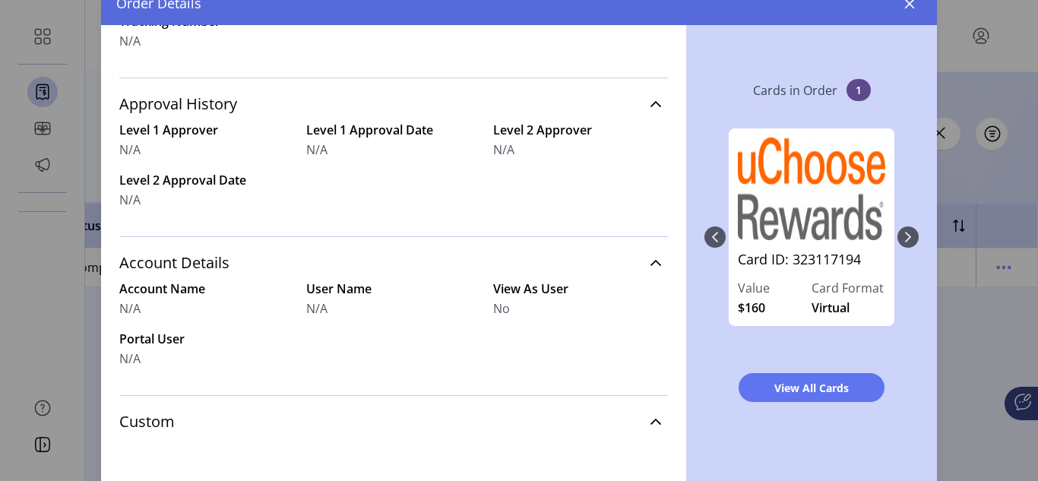
click at [857, 87] on span "1" at bounding box center [859, 90] width 24 height 22
click at [821, 390] on span "View All Cards" at bounding box center [812, 388] width 106 height 16
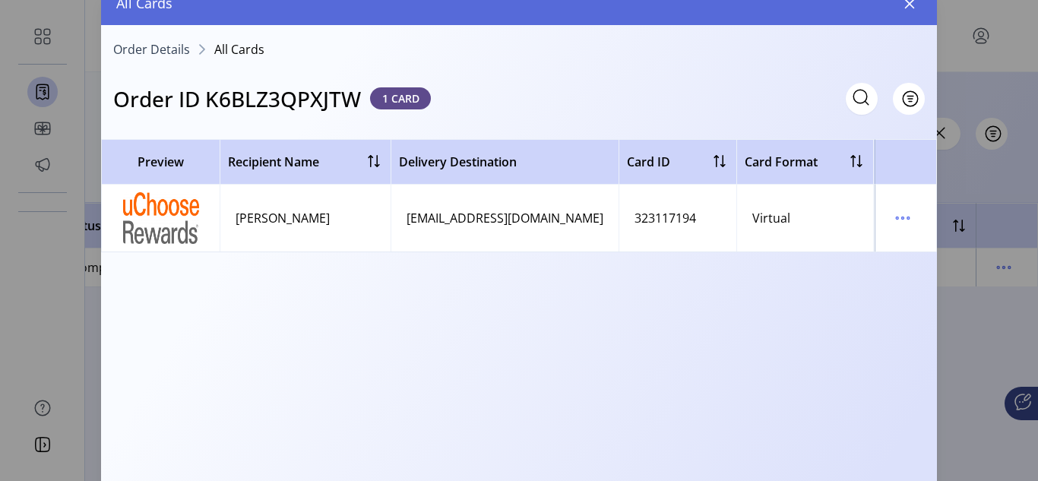
click at [187, 223] on img at bounding box center [161, 218] width 76 height 52
click at [401, 98] on span "1 CARD" at bounding box center [400, 98] width 61 height 22
click at [908, 220] on icon "menu" at bounding box center [903, 218] width 24 height 24
click at [854, 248] on span "View Card Details" at bounding box center [839, 248] width 126 height 12
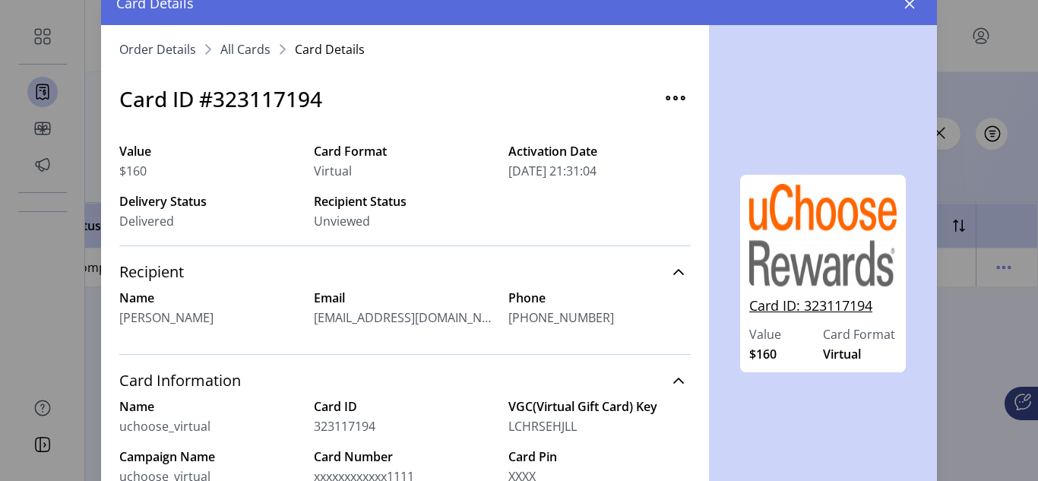
click at [838, 306] on link "Card ID: 323117194" at bounding box center [822, 311] width 147 height 30
click at [789, 310] on link "Card ID: 323117194" at bounding box center [822, 311] width 147 height 30
click at [788, 407] on div "Card ID: 323117194 Value $160 Card Format Virtual" at bounding box center [823, 283] width 208 height 284
click at [670, 270] on link "Recipient" at bounding box center [405, 271] width 572 height 33
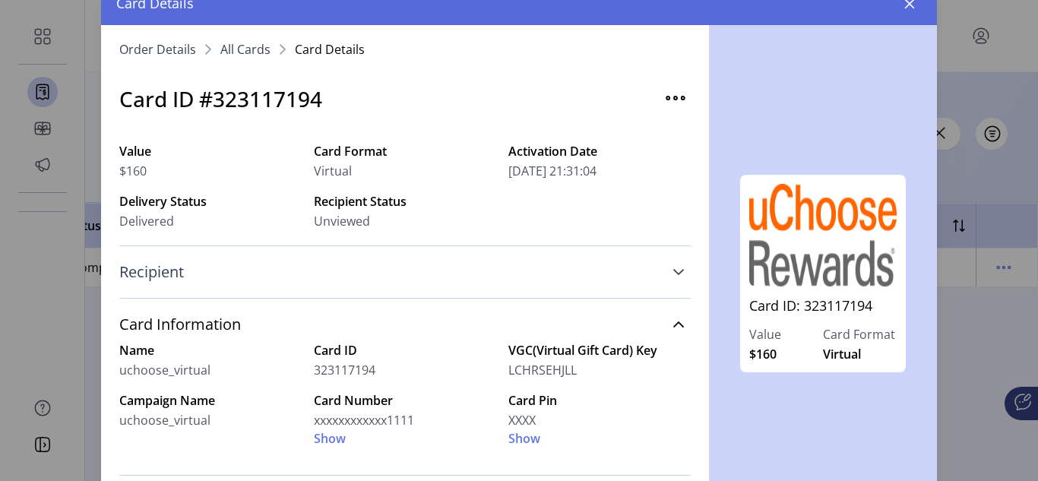
click at [670, 270] on link "Recipient" at bounding box center [405, 271] width 572 height 33
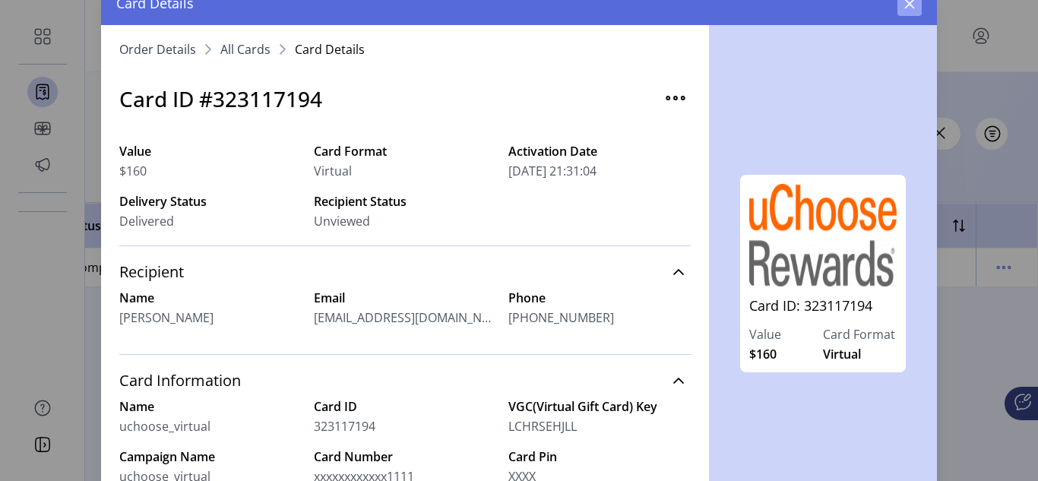
click at [908, 7] on icon "button" at bounding box center [910, 4] width 12 height 12
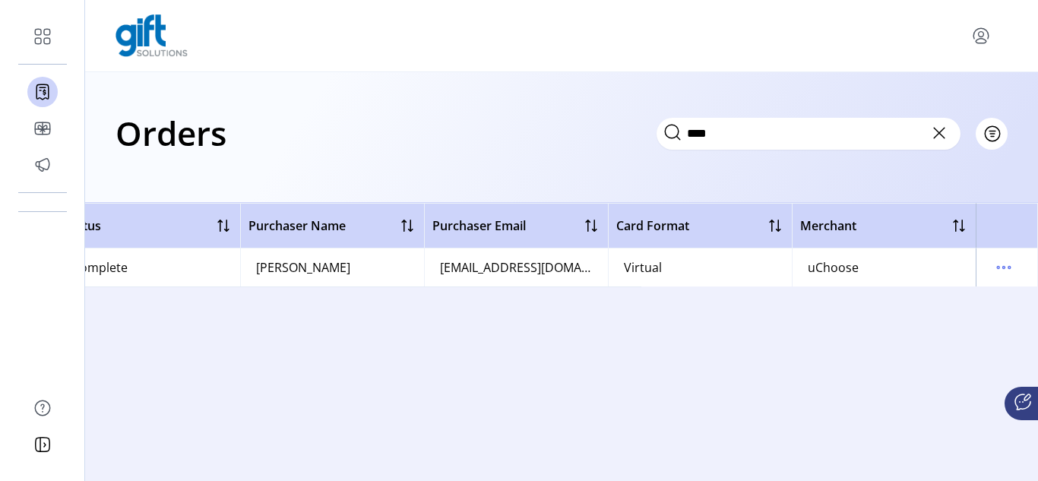
click at [940, 133] on icon at bounding box center [939, 133] width 11 height 11
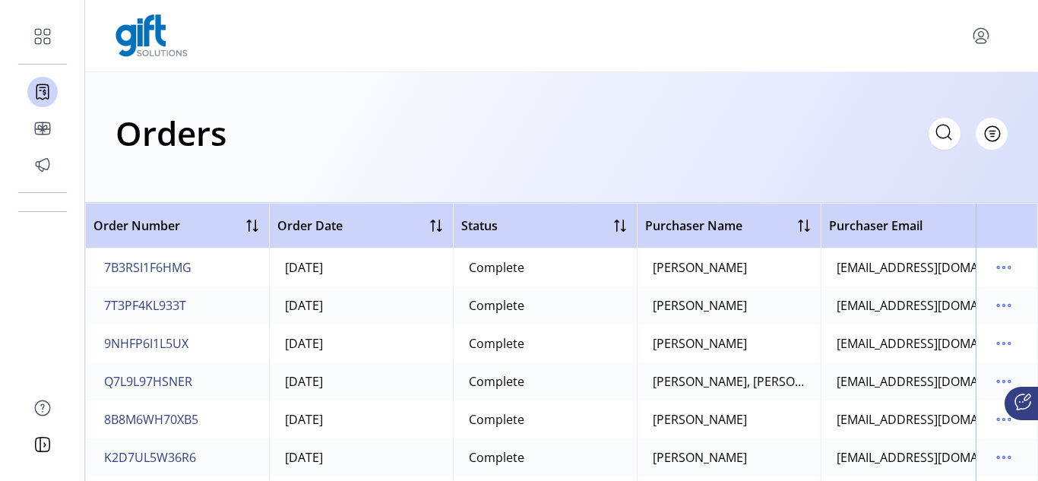
scroll to position [304, 0]
click at [147, 344] on span "8B8M6WH70XB5" at bounding box center [151, 343] width 94 height 18
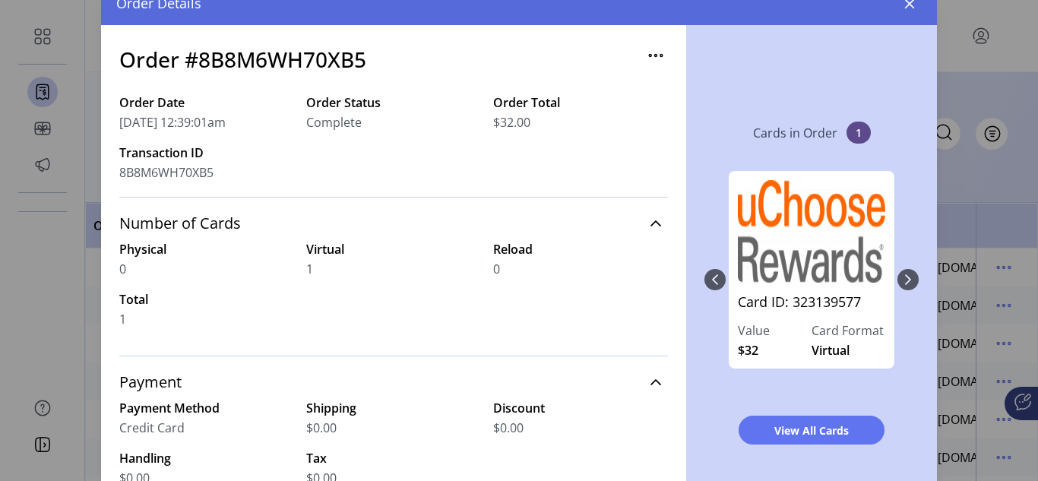
click at [900, 278] on div "Card ID: 323139577 Value $32 Card Format Virtual" at bounding box center [812, 280] width 214 height 248
drag, startPoint x: 711, startPoint y: 274, endPoint x: 721, endPoint y: 299, distance: 27.0
click at [711, 275] on div "Card ID: 323139577 Value $32 Card Format Virtual" at bounding box center [812, 280] width 214 height 248
click at [812, 338] on label "Card Format" at bounding box center [849, 331] width 74 height 18
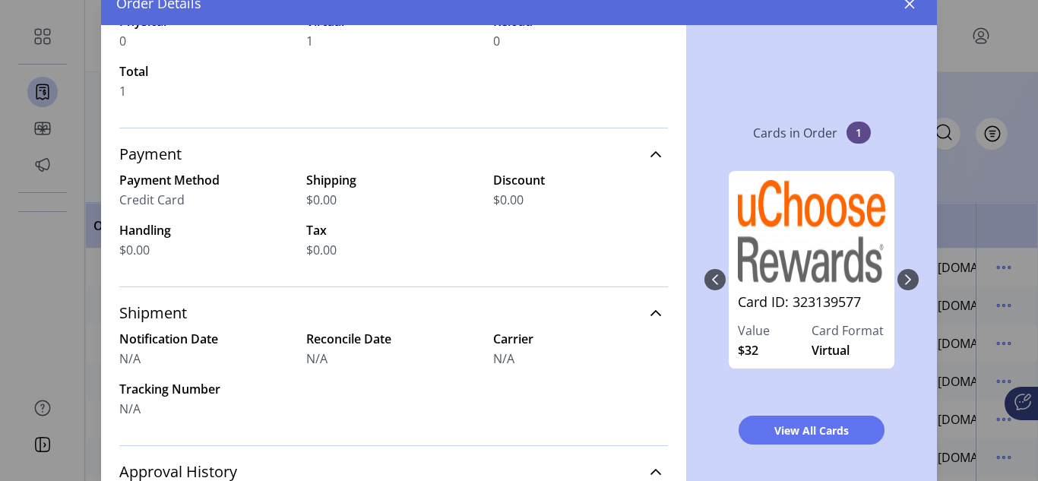
drag, startPoint x: 817, startPoint y: 254, endPoint x: 723, endPoint y: 179, distance: 120.1
click at [726, 179] on app-cards "Card ID: 323139577 Value $32 Card Format Virtual" at bounding box center [812, 279] width 172 height 217
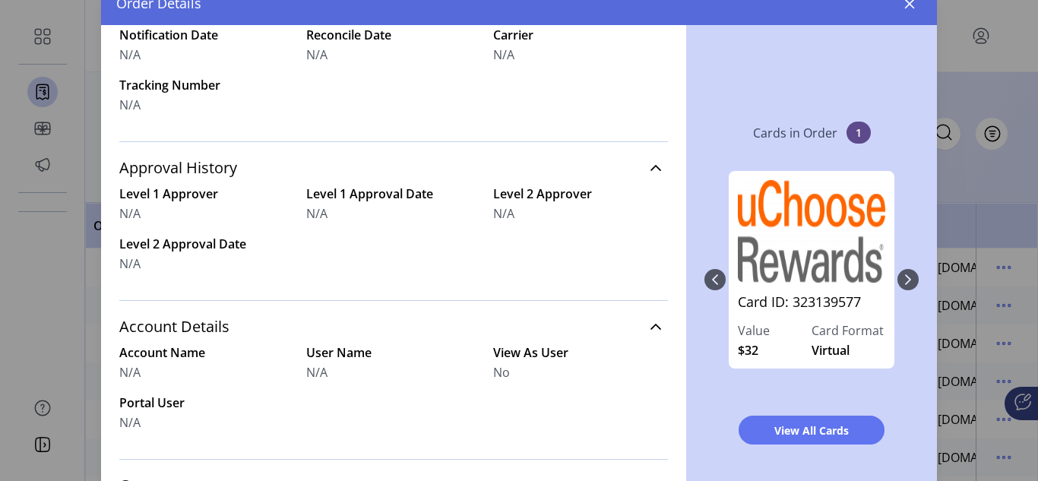
scroll to position [553, 0]
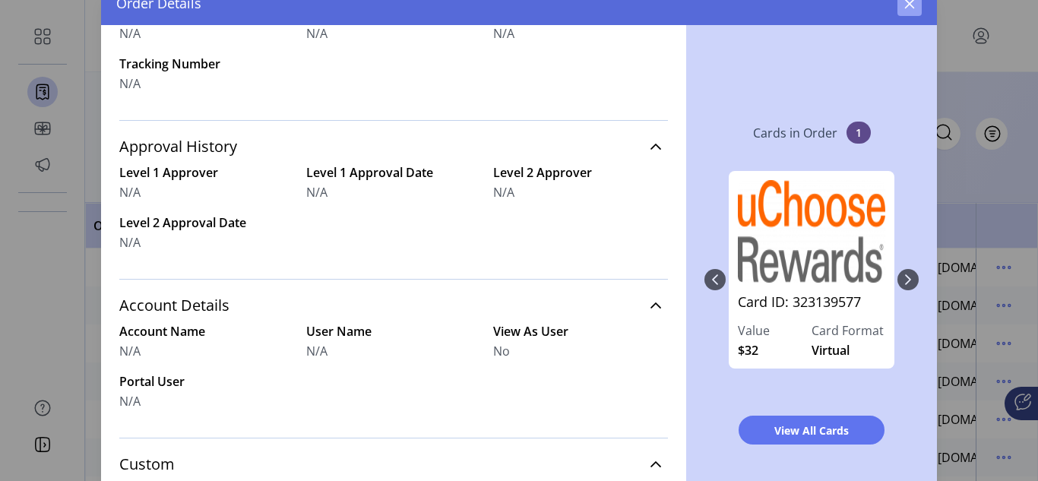
click at [911, 6] on icon "button" at bounding box center [910, 4] width 12 height 12
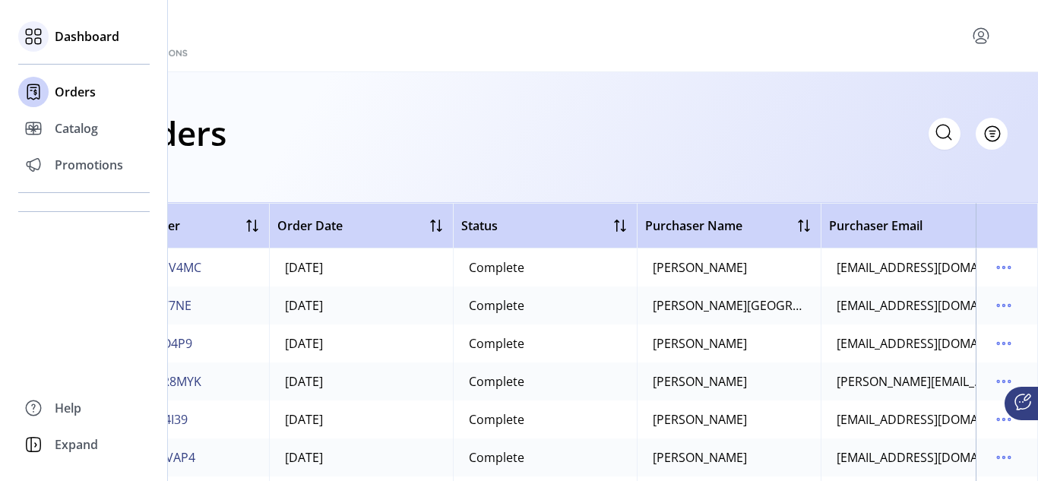
click at [37, 33] on icon at bounding box center [33, 36] width 24 height 24
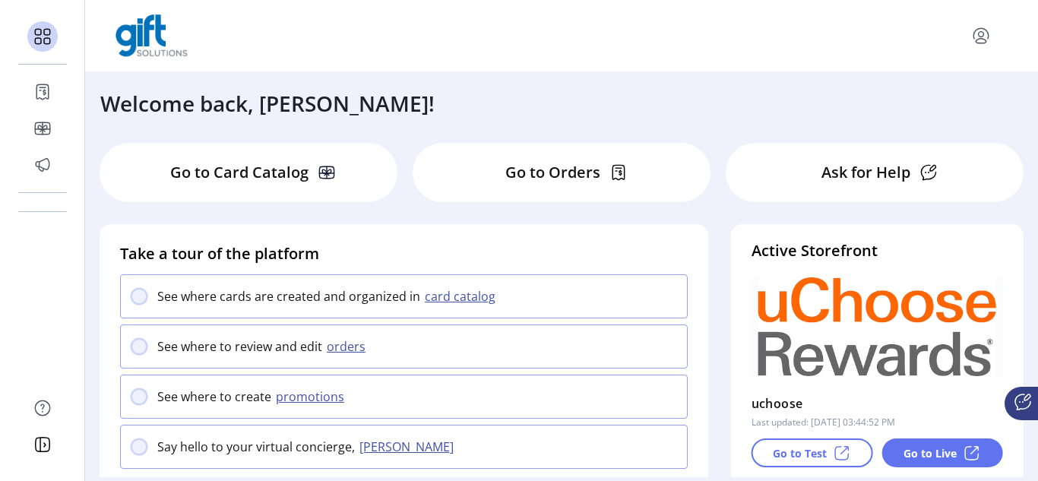
click at [500, 71] on div at bounding box center [561, 36] width 953 height 72
click at [982, 42] on icon "menu" at bounding box center [981, 36] width 24 height 24
click at [979, 33] on icon "menu" at bounding box center [981, 34] width 5 height 5
click at [981, 39] on icon "menu" at bounding box center [981, 41] width 11 height 5
click at [932, 93] on span "Sign Out" at bounding box center [927, 96] width 114 height 12
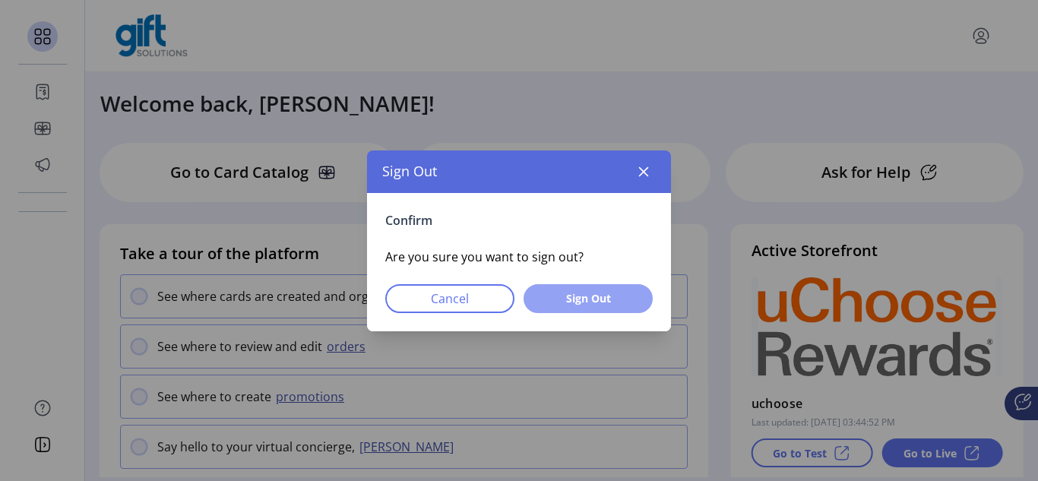
drag, startPoint x: 607, startPoint y: 295, endPoint x: 600, endPoint y: 299, distance: 8.2
click at [604, 296] on span "Sign Out" at bounding box center [588, 298] width 90 height 16
